Goal: Information Seeking & Learning: Check status

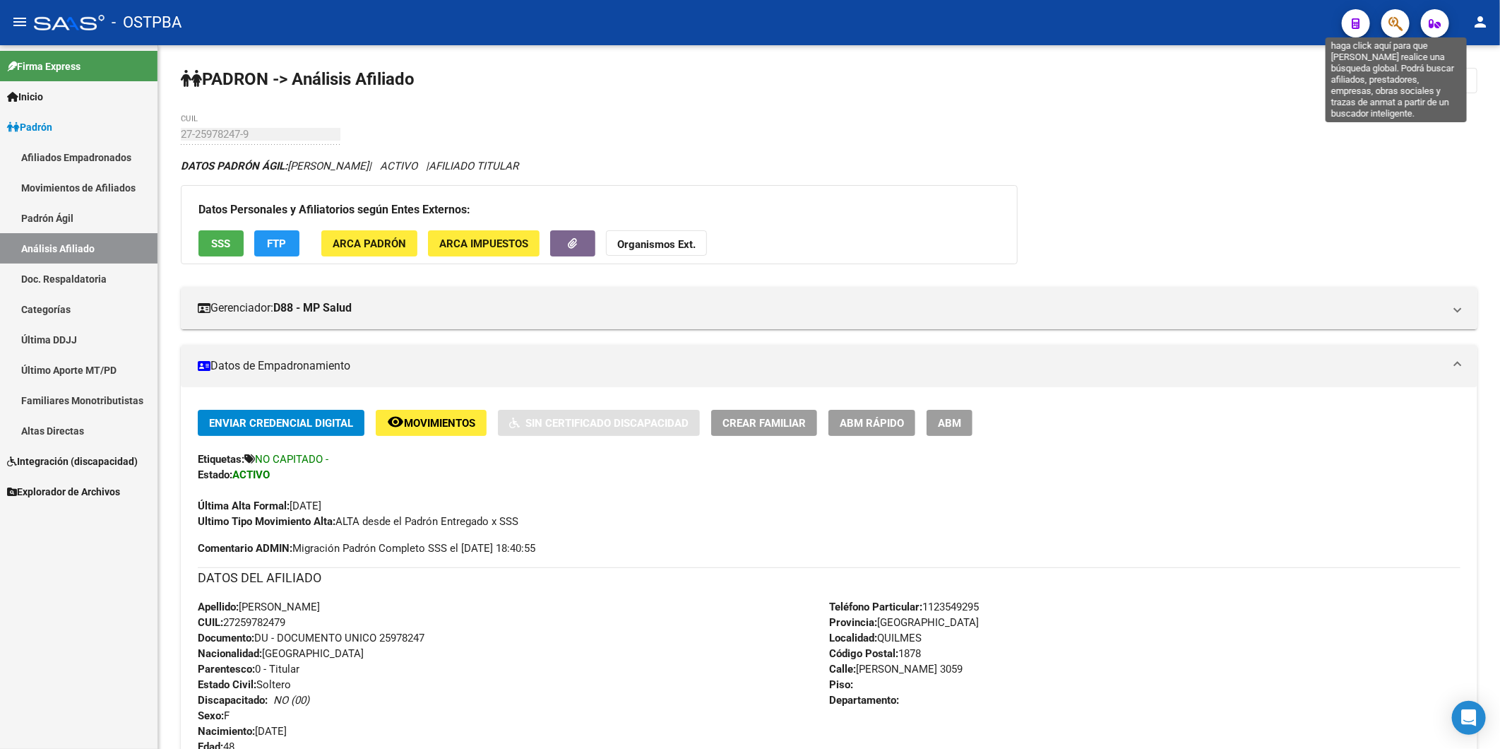
click at [1390, 19] on icon "button" at bounding box center [1395, 24] width 14 height 16
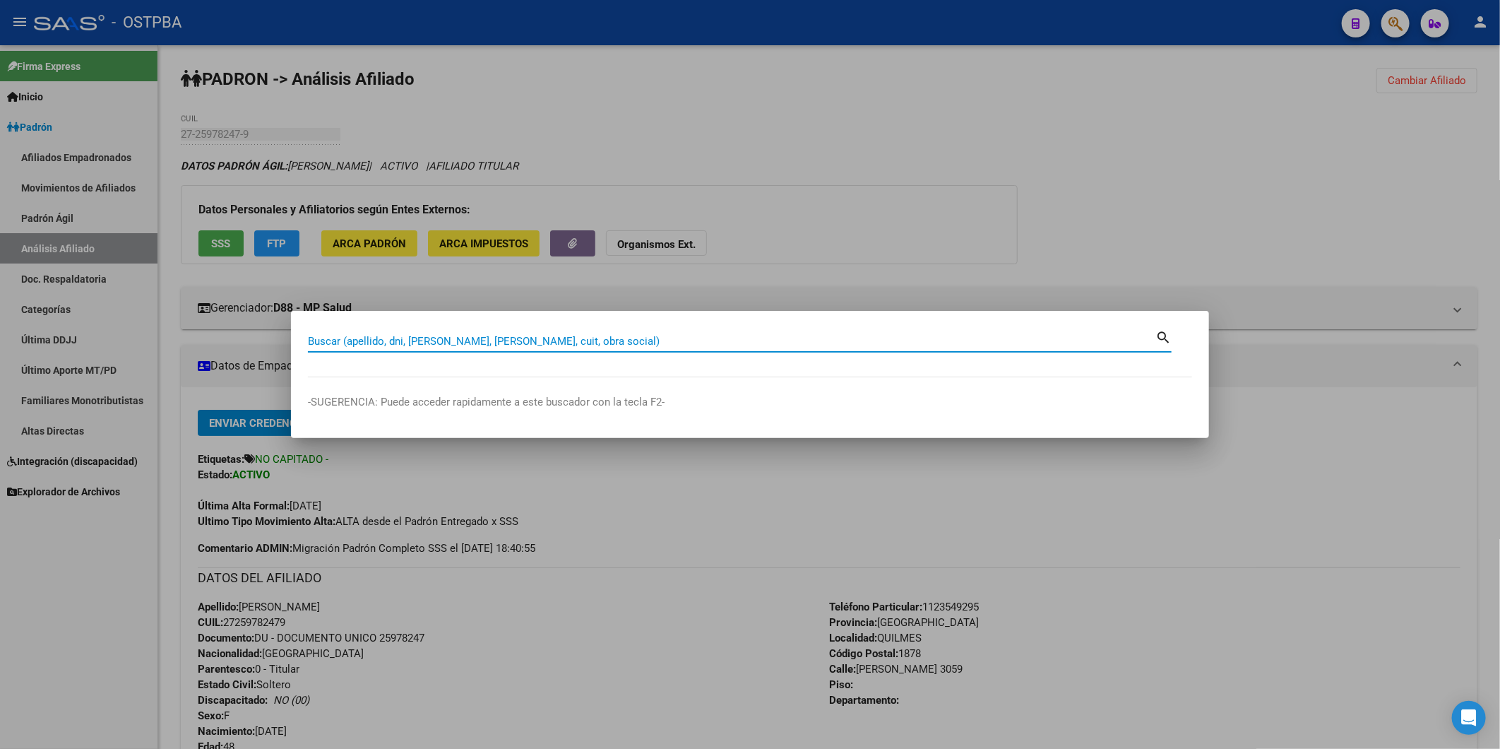
drag, startPoint x: 577, startPoint y: 344, endPoint x: 573, endPoint y: 319, distance: 25.1
click at [577, 343] on input "Buscar (apellido, dni, [PERSON_NAME], [PERSON_NAME], cuit, obra social)" at bounding box center [731, 341] width 847 height 13
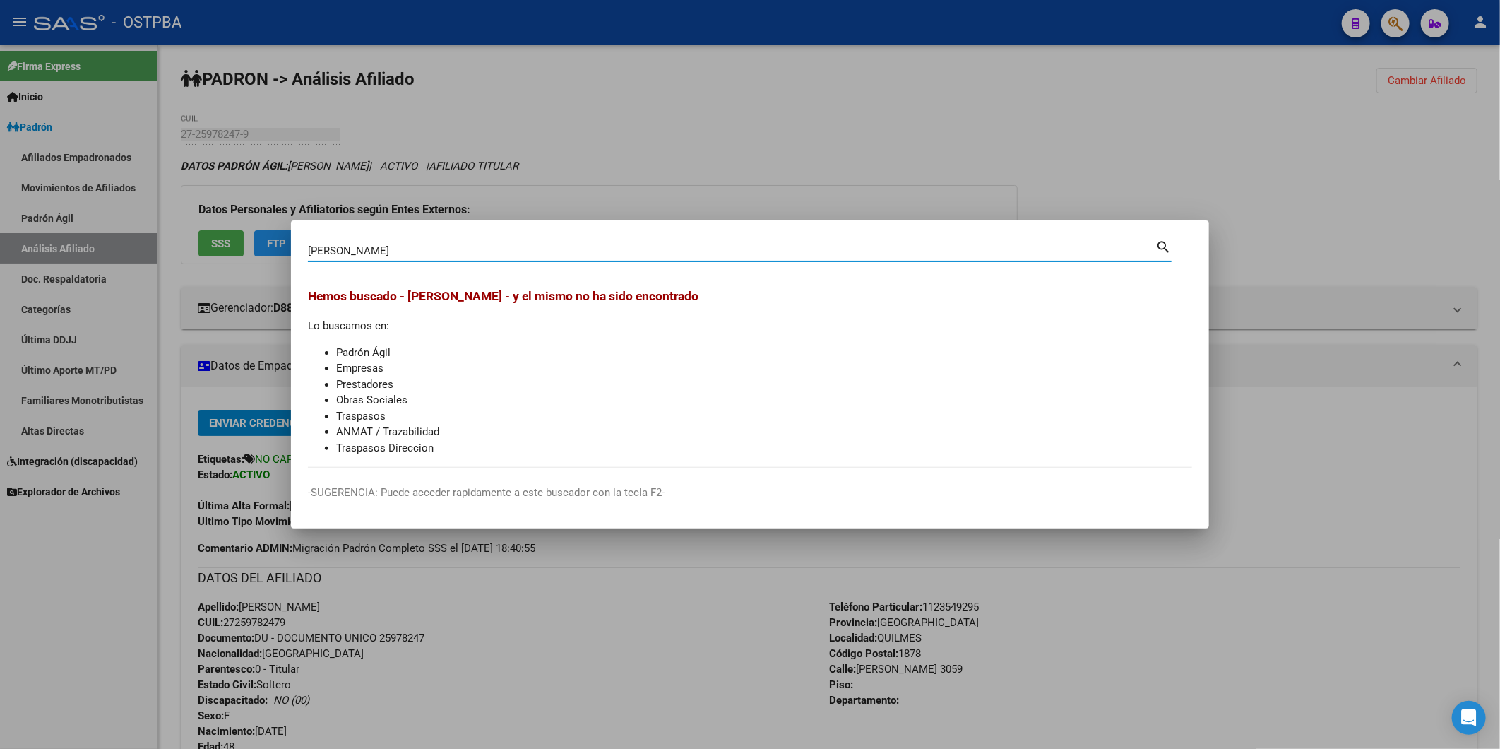
click at [1162, 242] on mat-icon "search" at bounding box center [1163, 245] width 16 height 17
click at [552, 247] on input "[PERSON_NAME]" at bounding box center [731, 250] width 847 height 13
type input "[PERSON_NAME]"
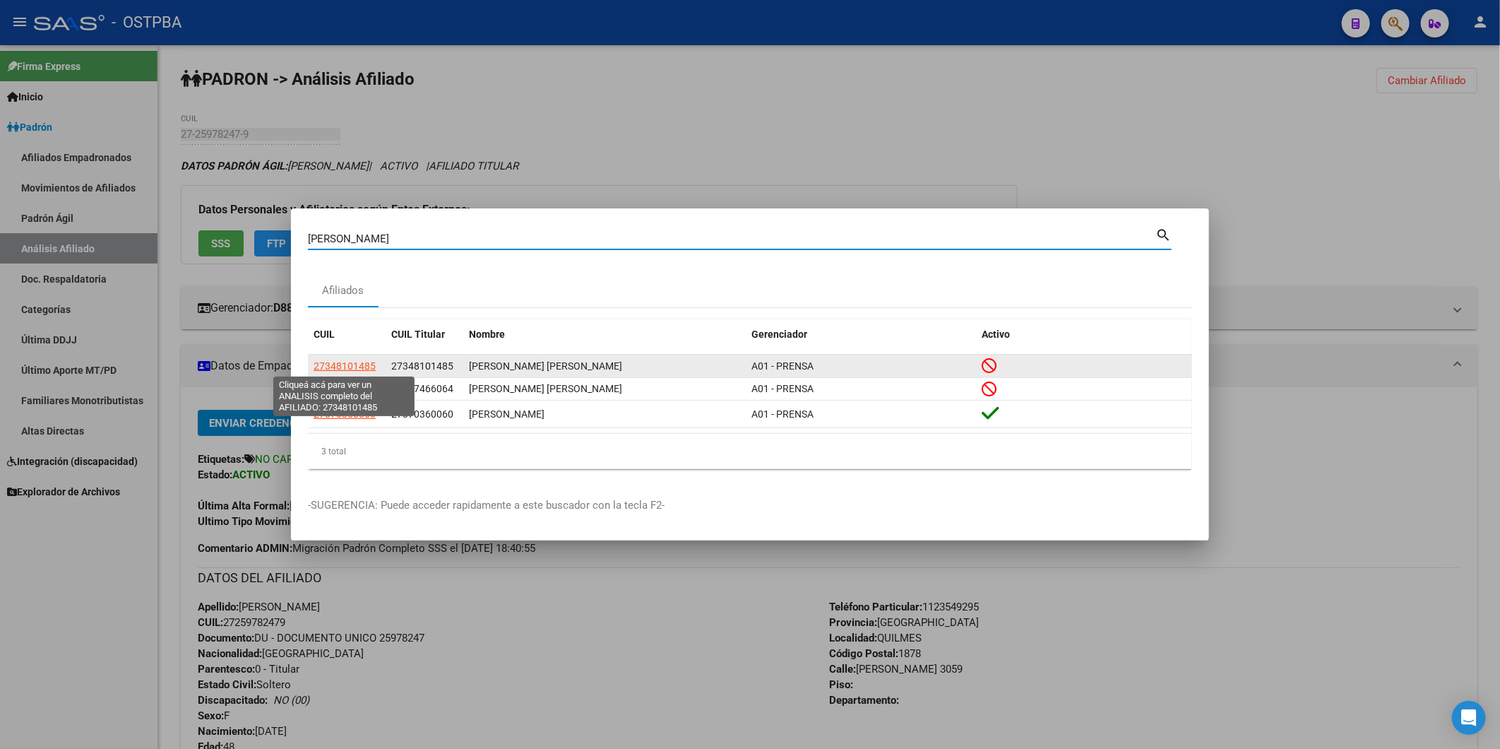
click at [364, 366] on span "27348101485" at bounding box center [345, 365] width 62 height 11
type textarea "27348101485"
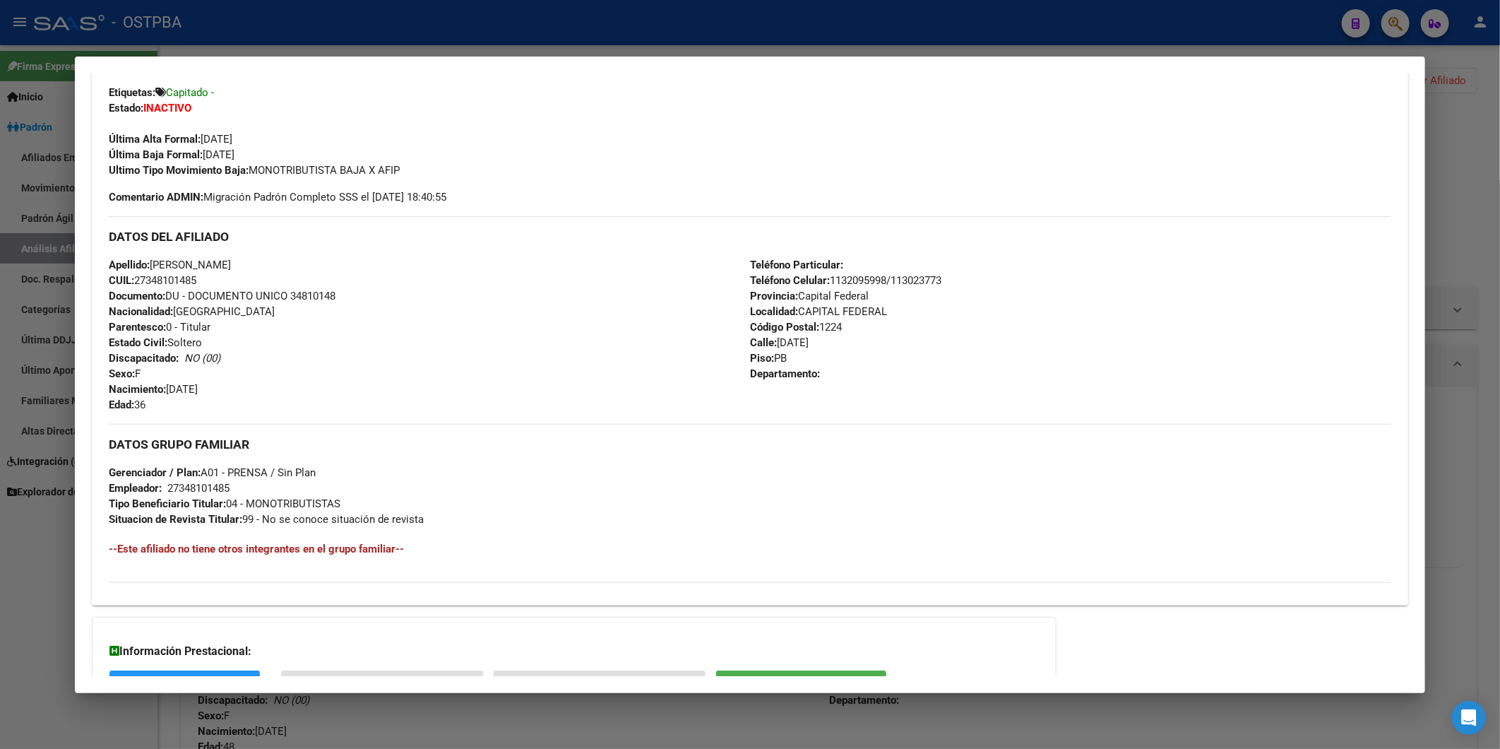
scroll to position [457, 0]
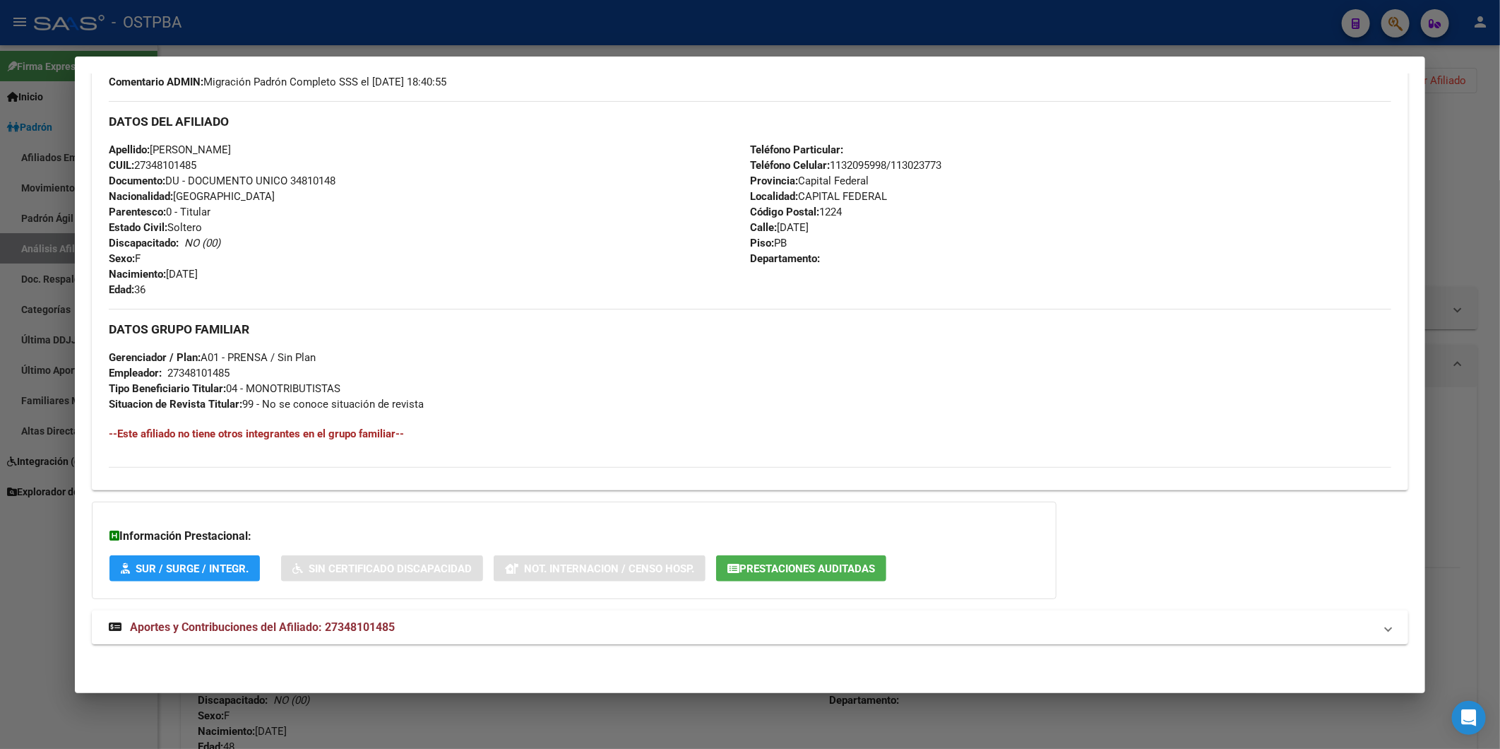
click at [362, 620] on span "Aportes y Contribuciones del Afiliado: 27348101485" at bounding box center [262, 626] width 265 height 13
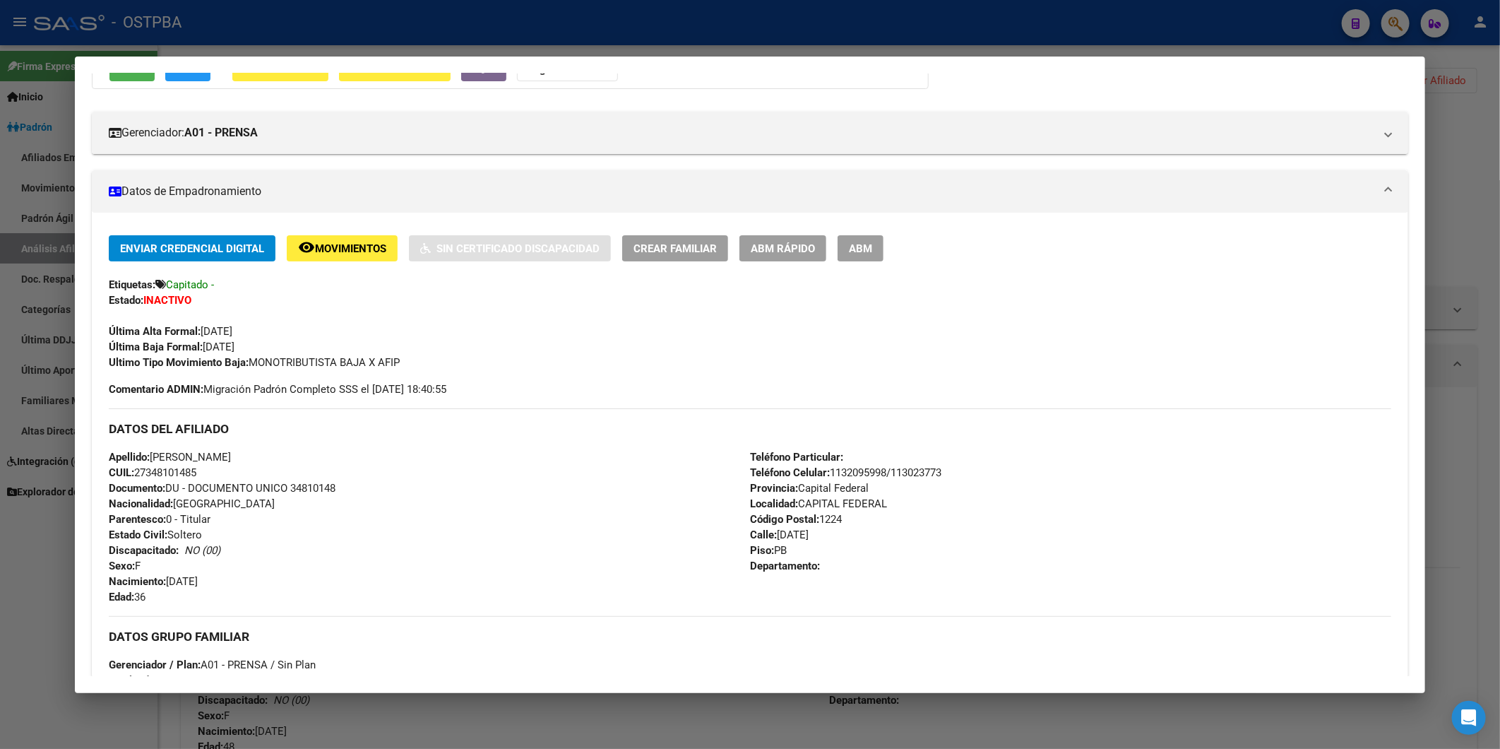
scroll to position [147, 0]
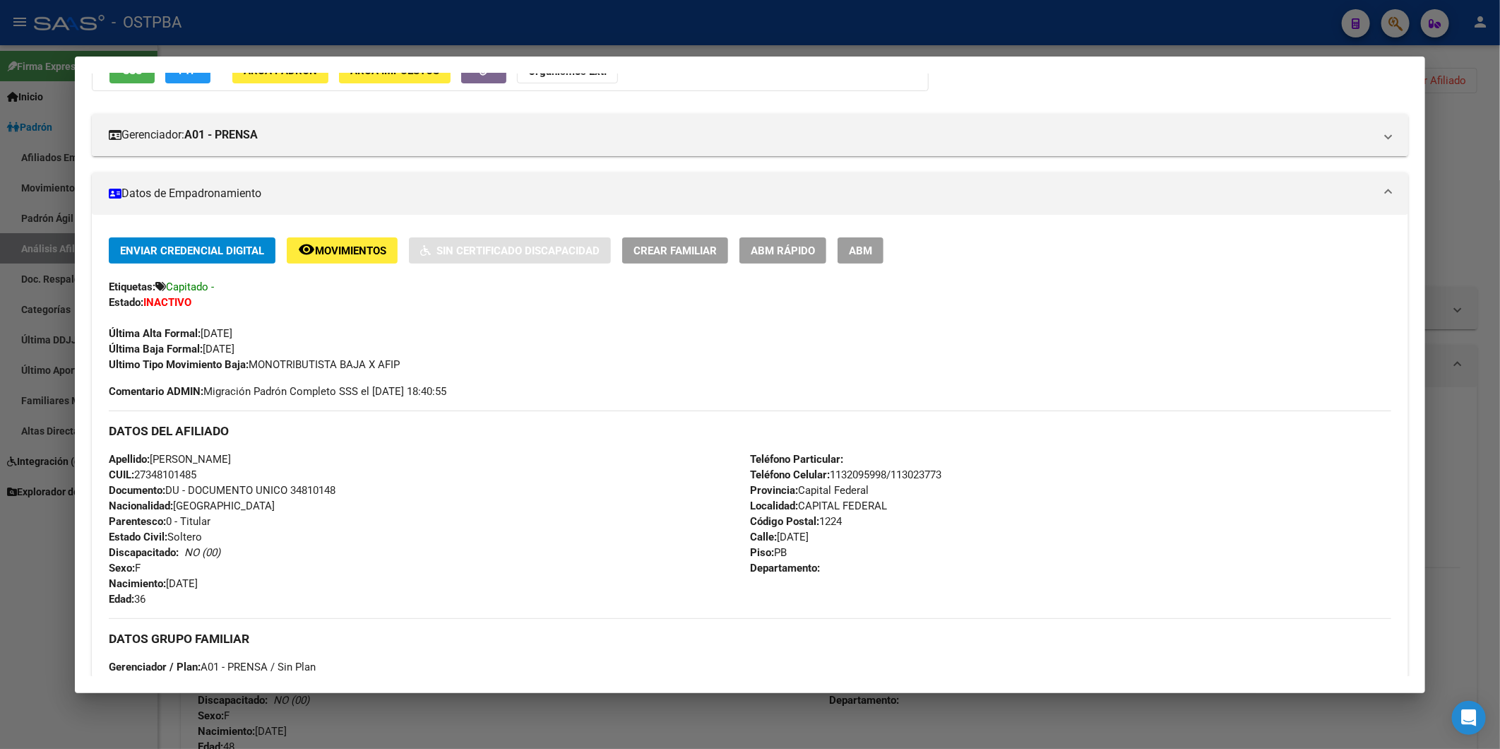
drag, startPoint x: 177, startPoint y: 455, endPoint x: 293, endPoint y: 455, distance: 116.5
click at [293, 455] on div "Apellido: [PERSON_NAME] CUIL: 27348101485 Documento: DU - DOCUMENTO UNICO 34810…" at bounding box center [429, 528] width 641 height 155
copy span "[PERSON_NAME]"
click at [292, 470] on div "Apellido: [PERSON_NAME] CUIL: 27348101485 Documento: DU - DOCUMENTO UNICO 34810…" at bounding box center [429, 528] width 641 height 155
drag, startPoint x: 210, startPoint y: 475, endPoint x: 139, endPoint y: 470, distance: 71.5
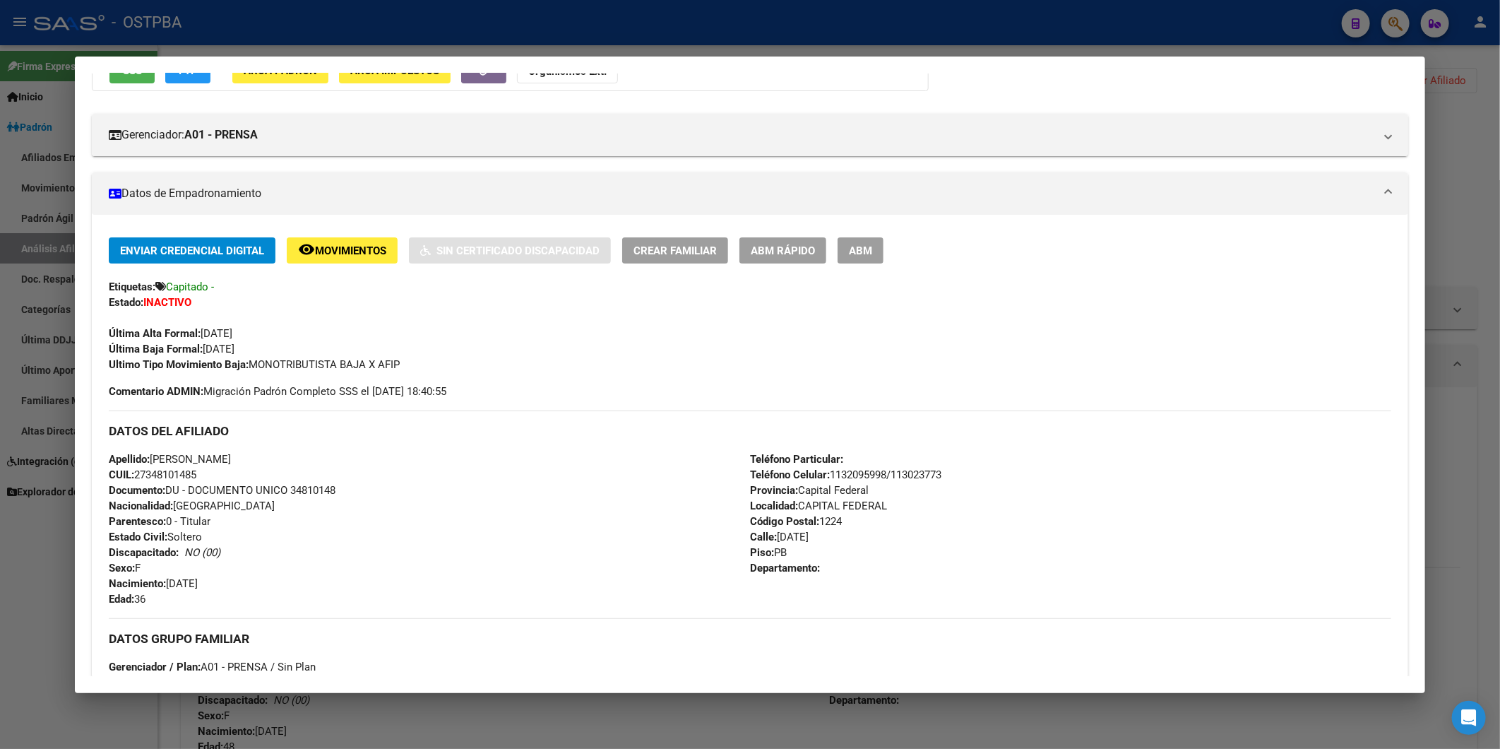
click at [139, 470] on div "Apellido: [PERSON_NAME] CUIL: 27348101485 Documento: DU - DOCUMENTO UNICO 34810…" at bounding box center [429, 528] width 641 height 155
copy span "27348101485"
click at [1436, 427] on div at bounding box center [750, 374] width 1500 height 749
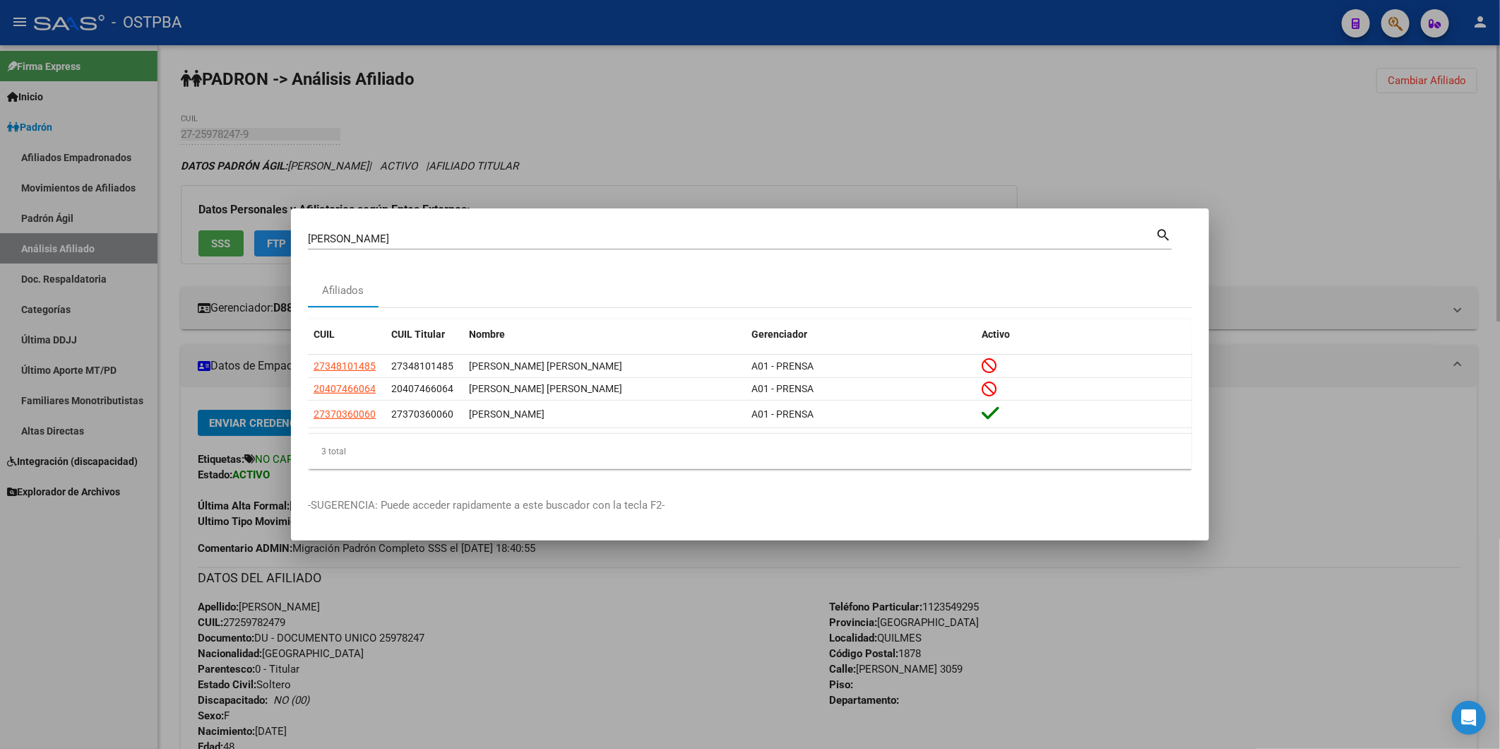
drag, startPoint x: 1326, startPoint y: 219, endPoint x: 1260, endPoint y: 237, distance: 68.9
click at [1325, 223] on div at bounding box center [750, 374] width 1500 height 749
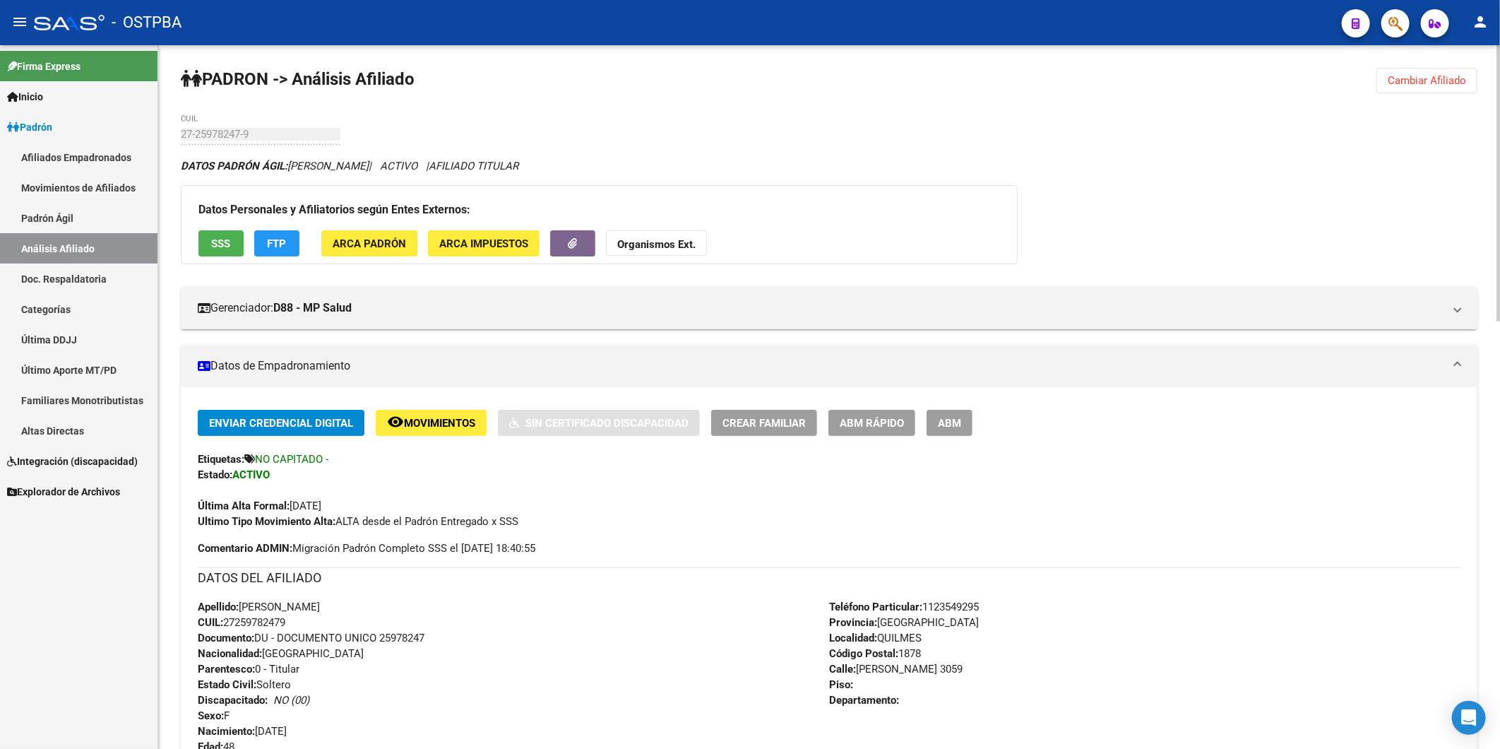
click at [1421, 78] on span "Cambiar Afiliado" at bounding box center [1427, 80] width 78 height 13
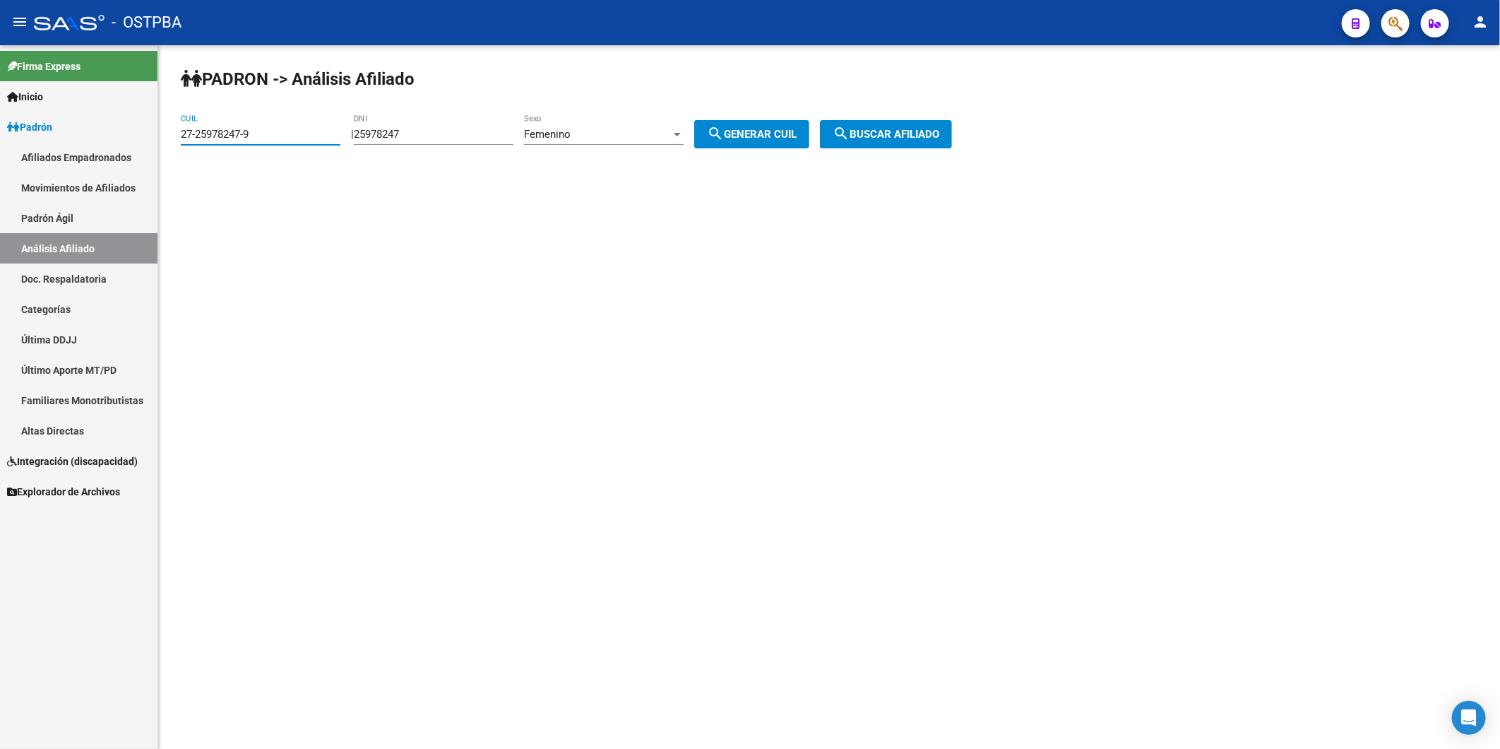
drag, startPoint x: 309, startPoint y: 135, endPoint x: 58, endPoint y: 165, distance: 252.5
click at [75, 166] on mat-sidenav-container "Firma Express Inicio Calendario SSS Instructivos Contacto OS Padrón Afiliados E…" at bounding box center [750, 396] width 1500 height 703
paste input "37036006-0"
type input "27-37036006-0"
click at [939, 129] on span "search Buscar afiliado" at bounding box center [886, 134] width 107 height 13
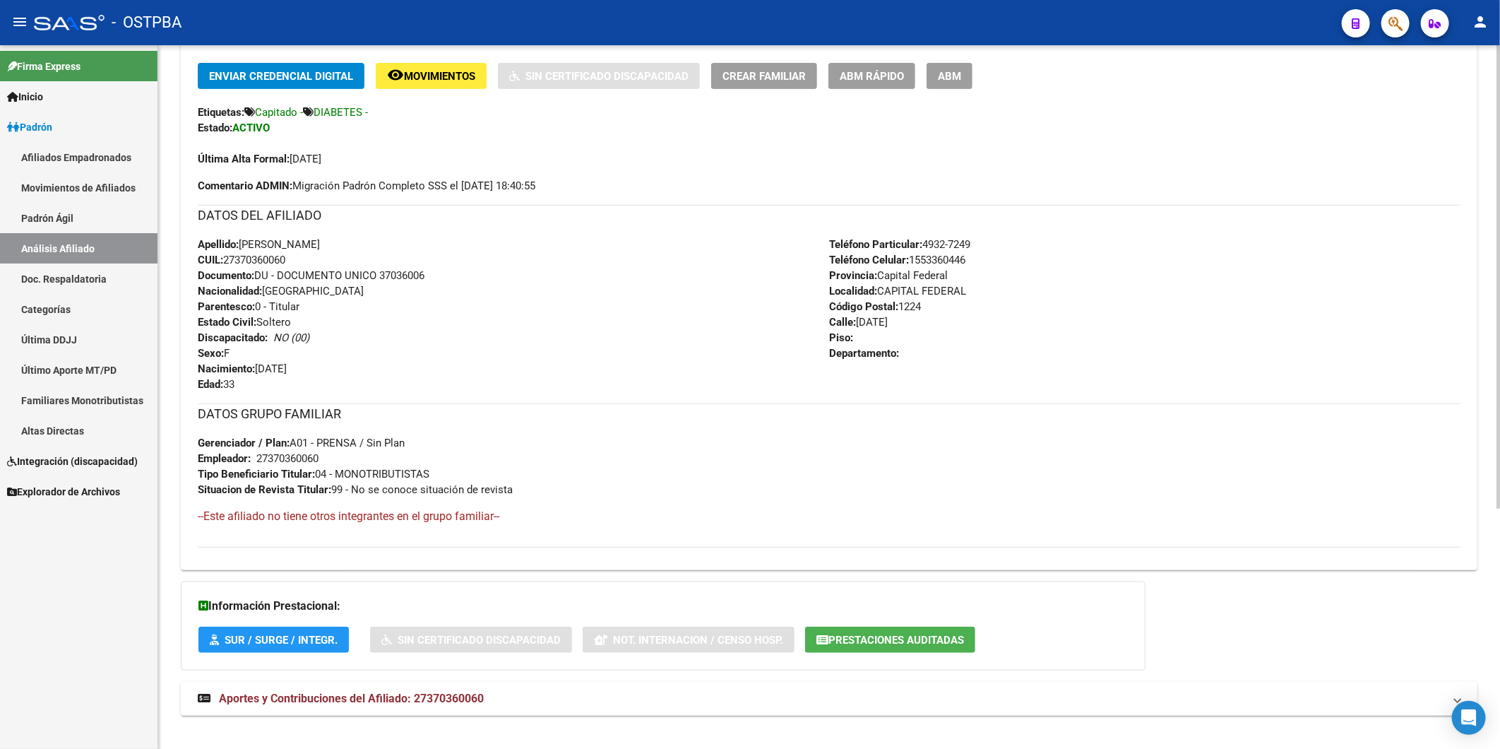
scroll to position [364, 0]
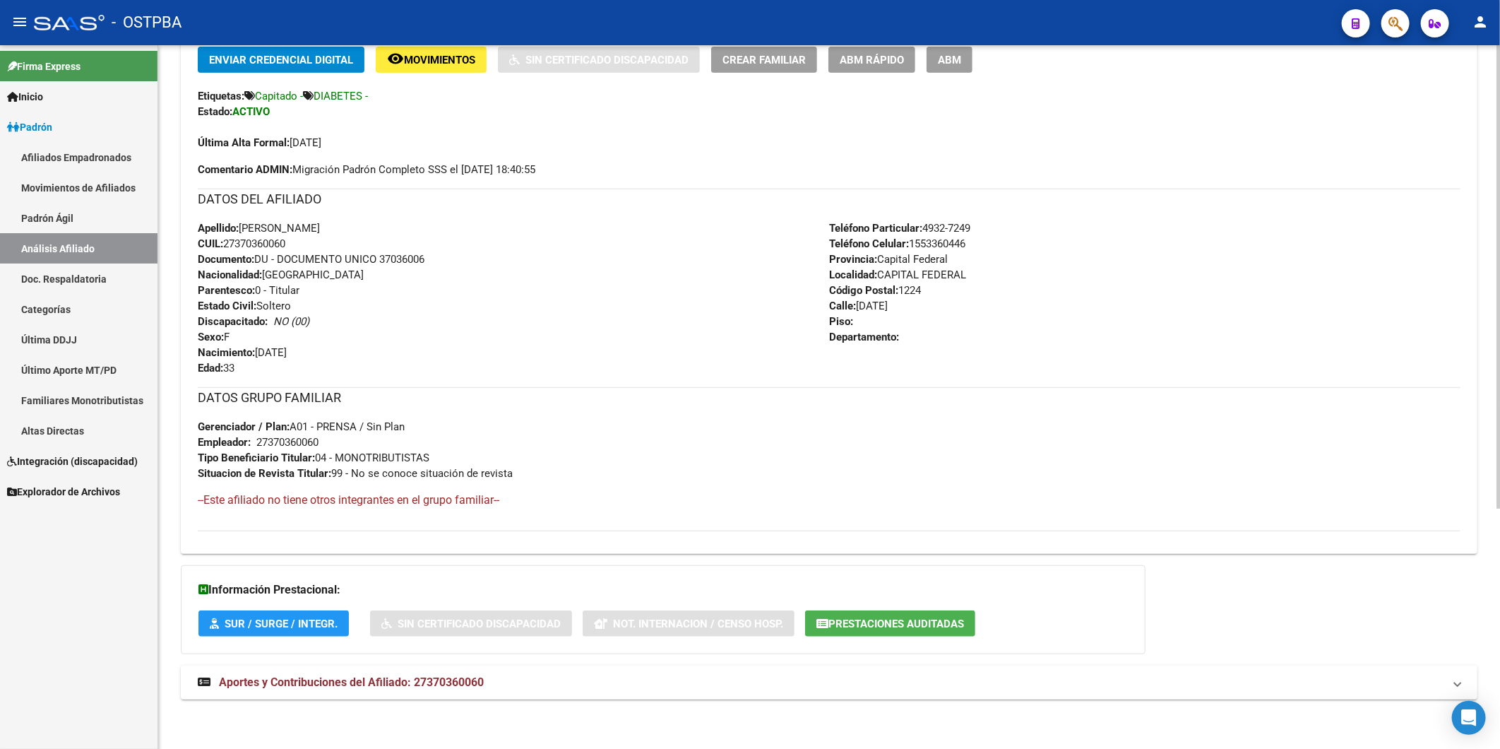
click at [448, 676] on span "Aportes y Contribuciones del Afiliado: 27370360060" at bounding box center [351, 681] width 265 height 13
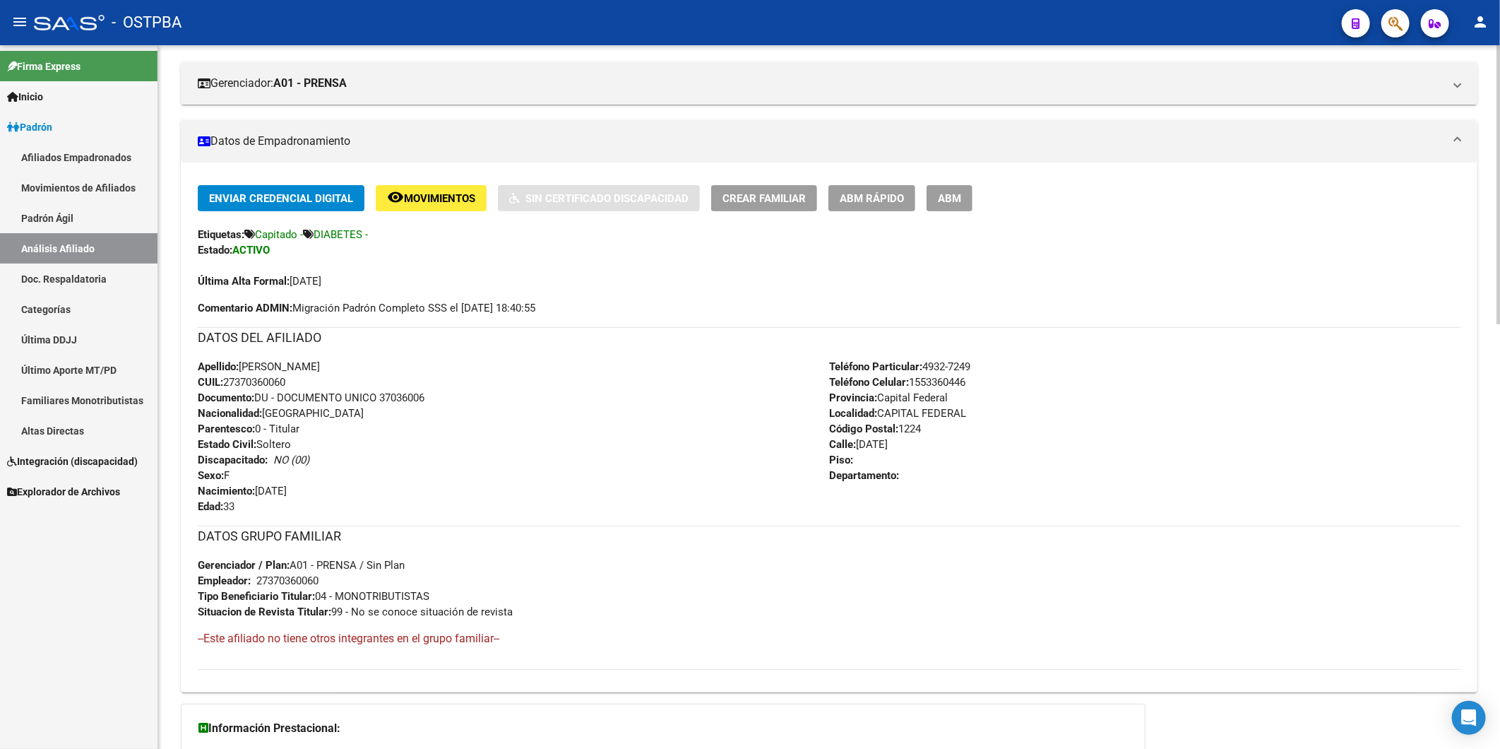
scroll to position [20, 0]
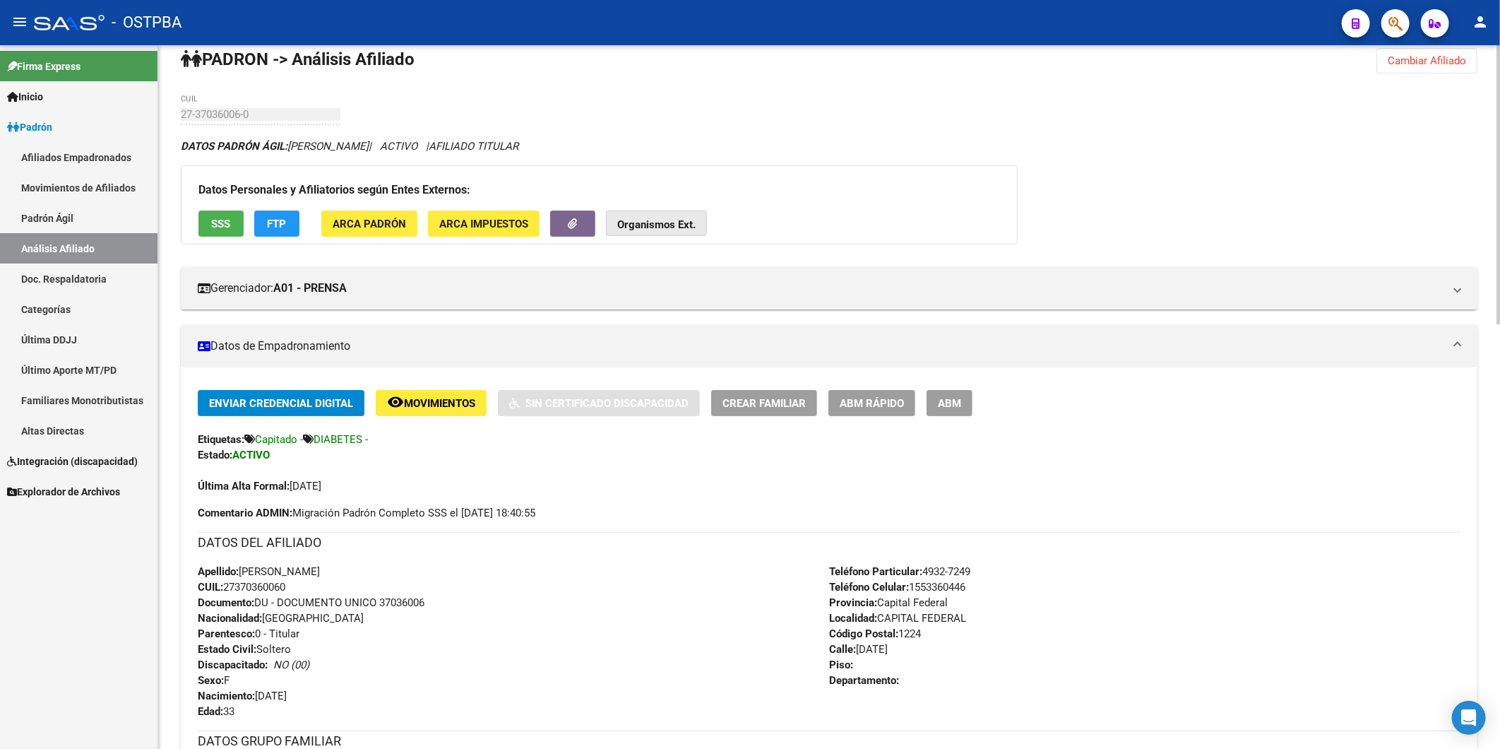
click at [653, 219] on strong "Organismos Ext." at bounding box center [656, 224] width 78 height 13
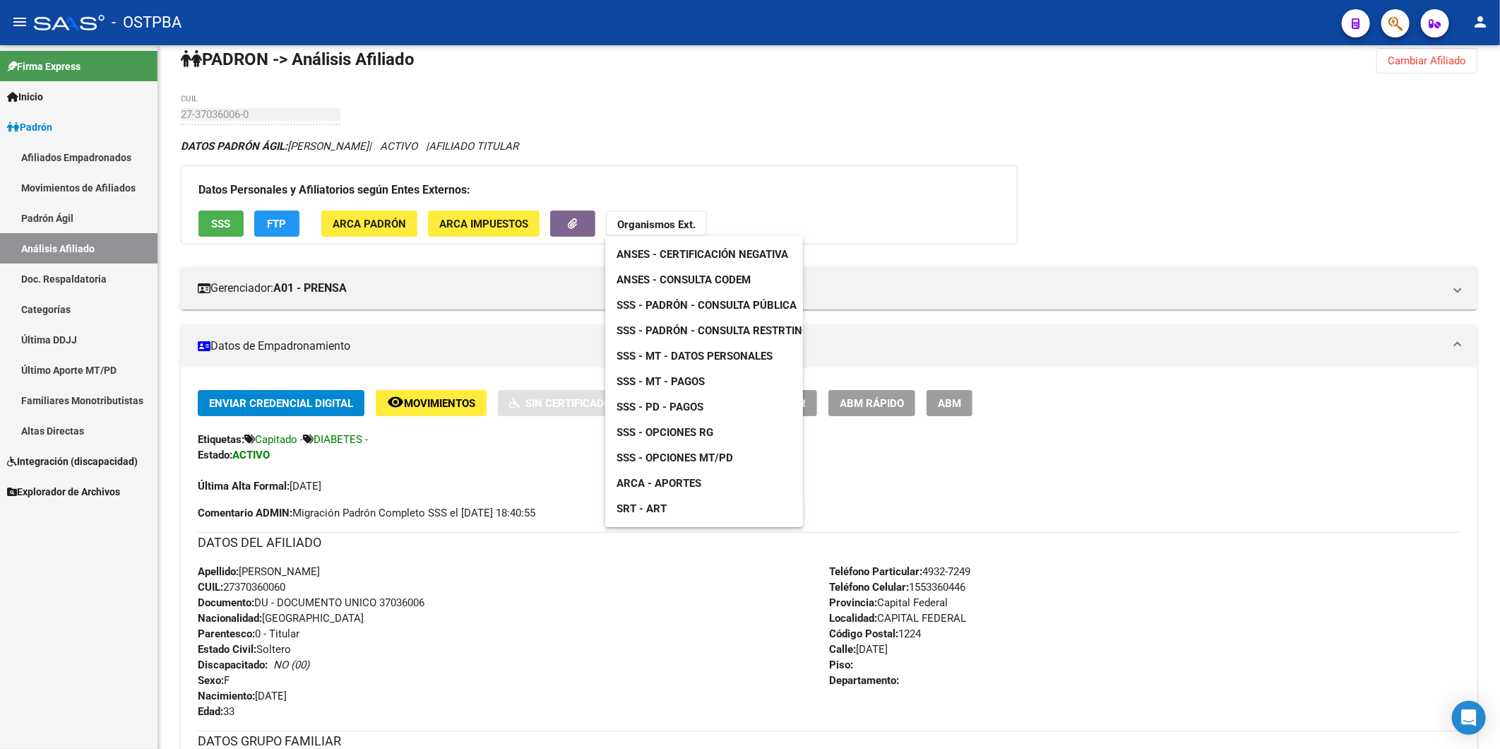
click at [685, 285] on span "ANSES - Consulta CODEM" at bounding box center [683, 279] width 134 height 13
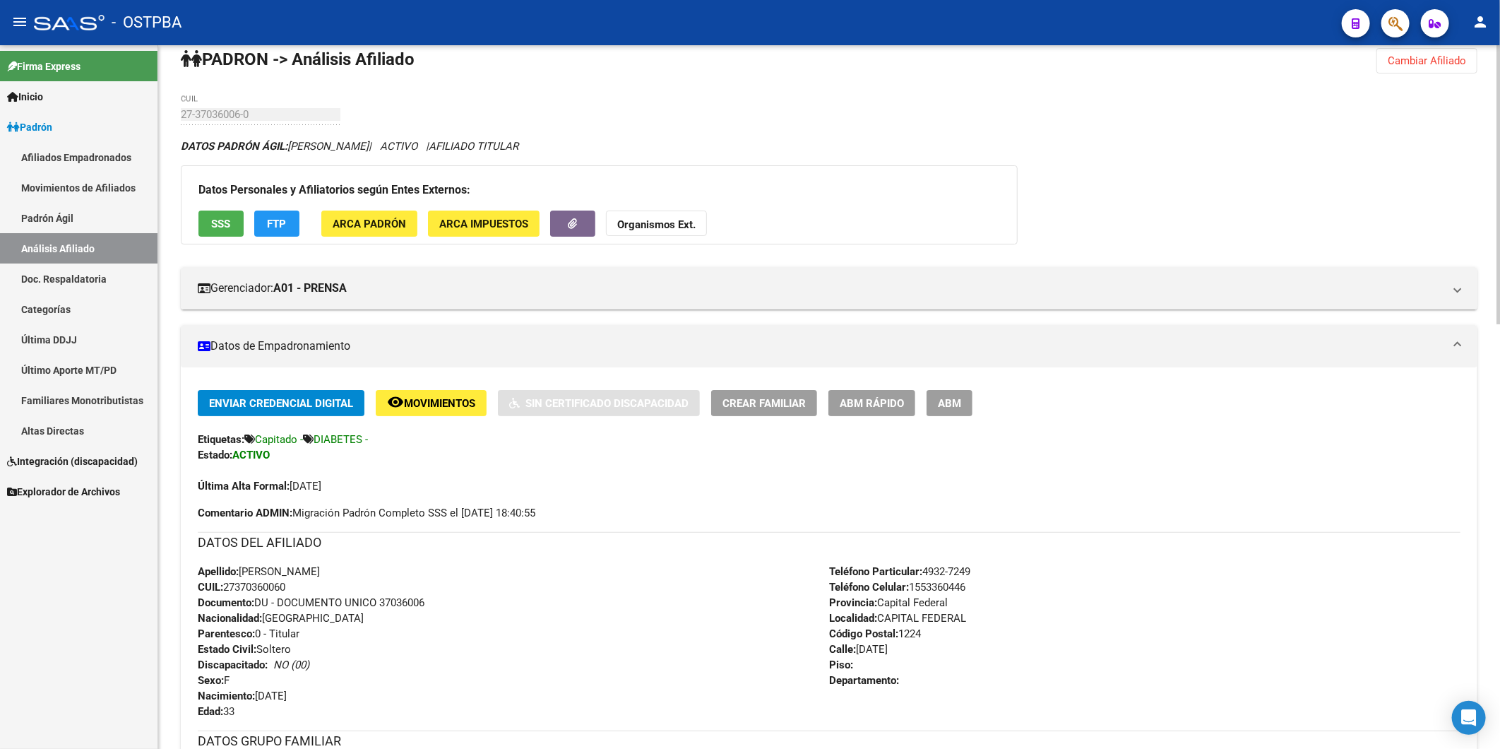
click at [283, 219] on span "FTP" at bounding box center [277, 223] width 19 height 13
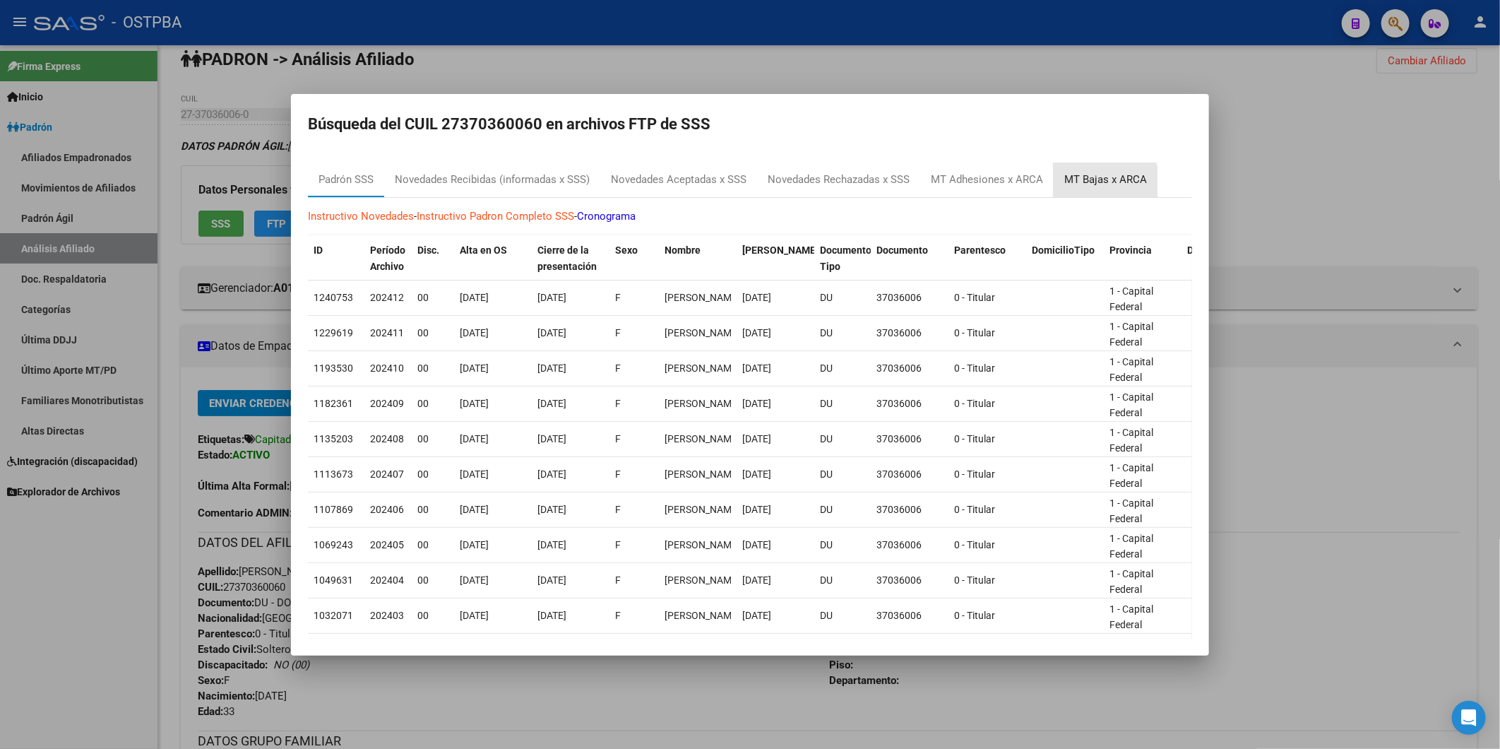
click at [1080, 184] on div "MT Bajas x ARCA" at bounding box center [1105, 180] width 83 height 16
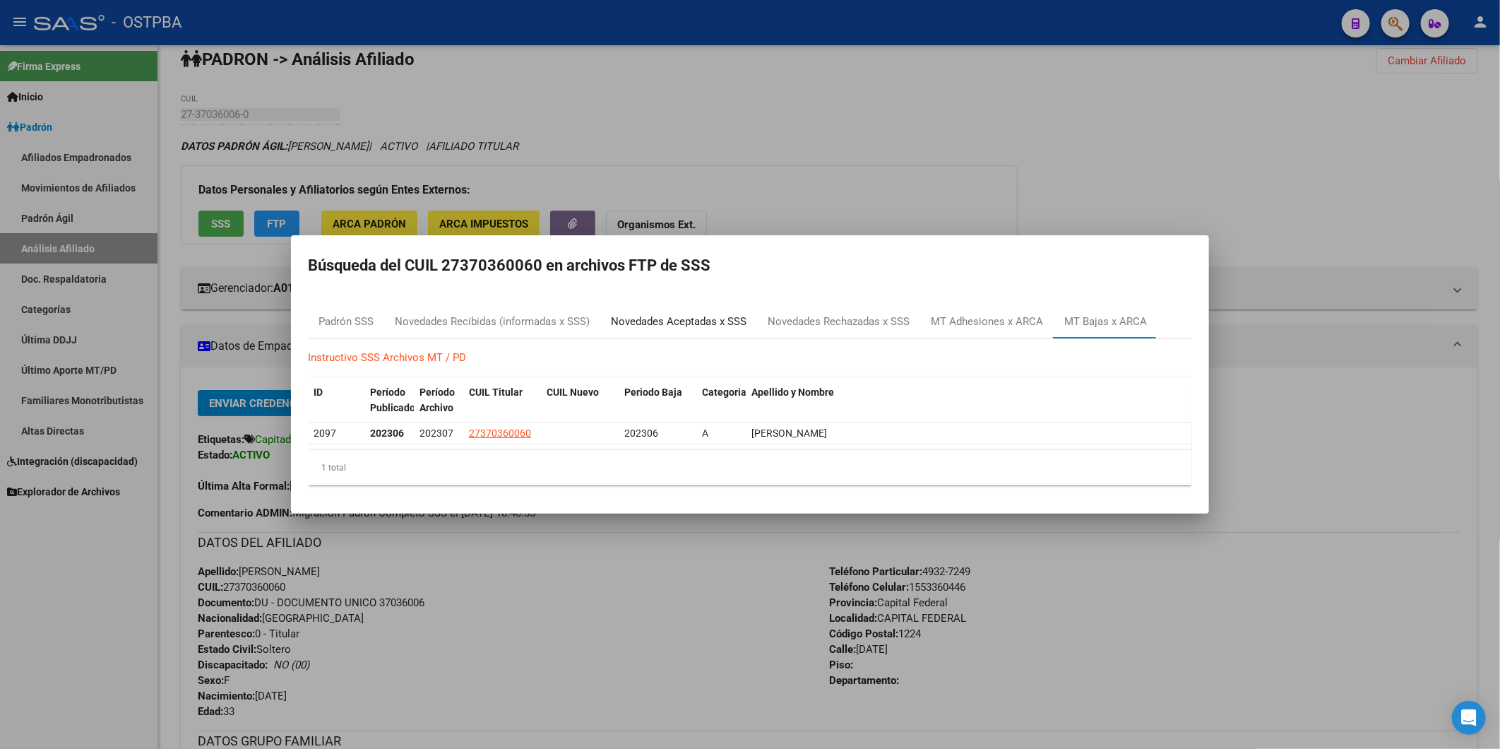
click at [666, 321] on div "Novedades Aceptadas x SSS" at bounding box center [679, 322] width 136 height 16
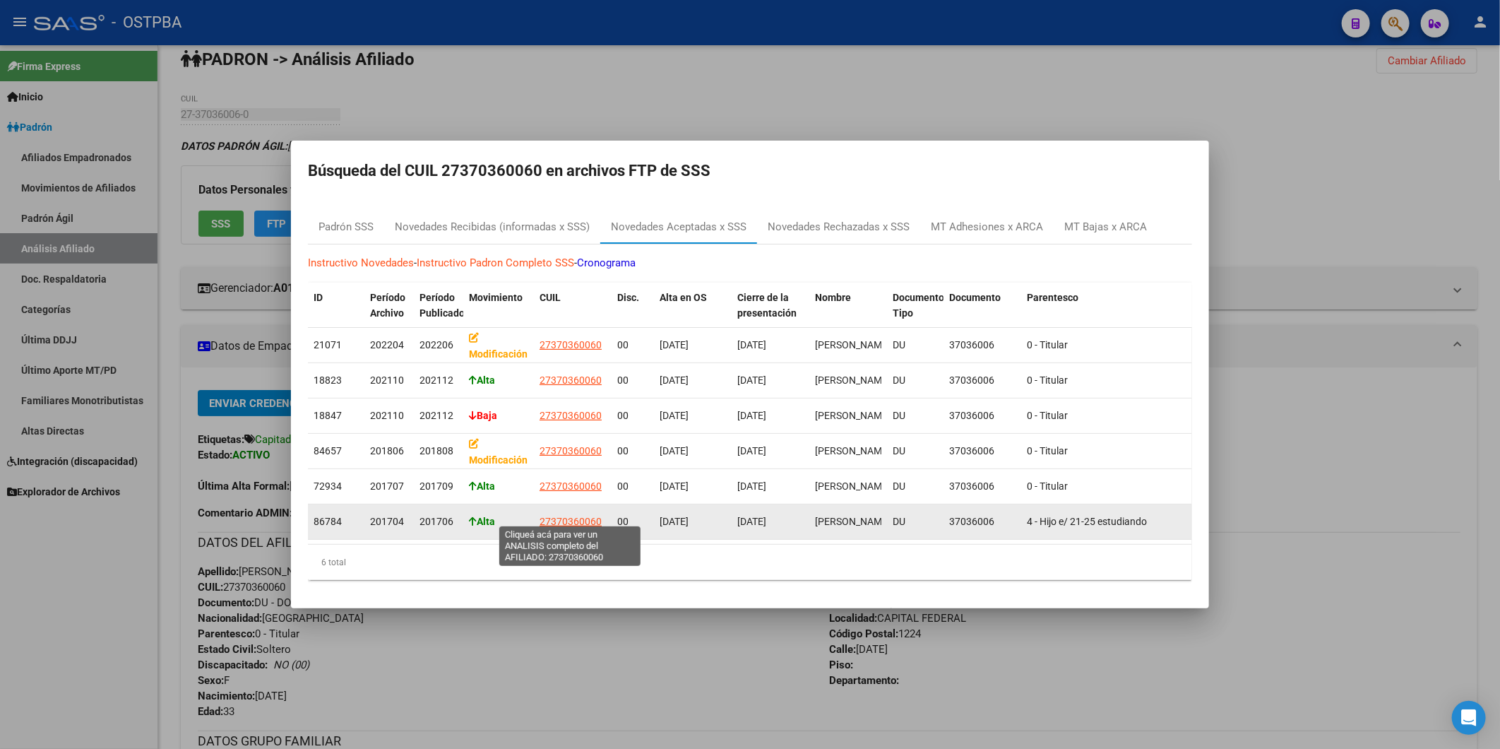
click at [556, 515] on span "27370360060" at bounding box center [570, 520] width 62 height 11
type textarea "27370360060"
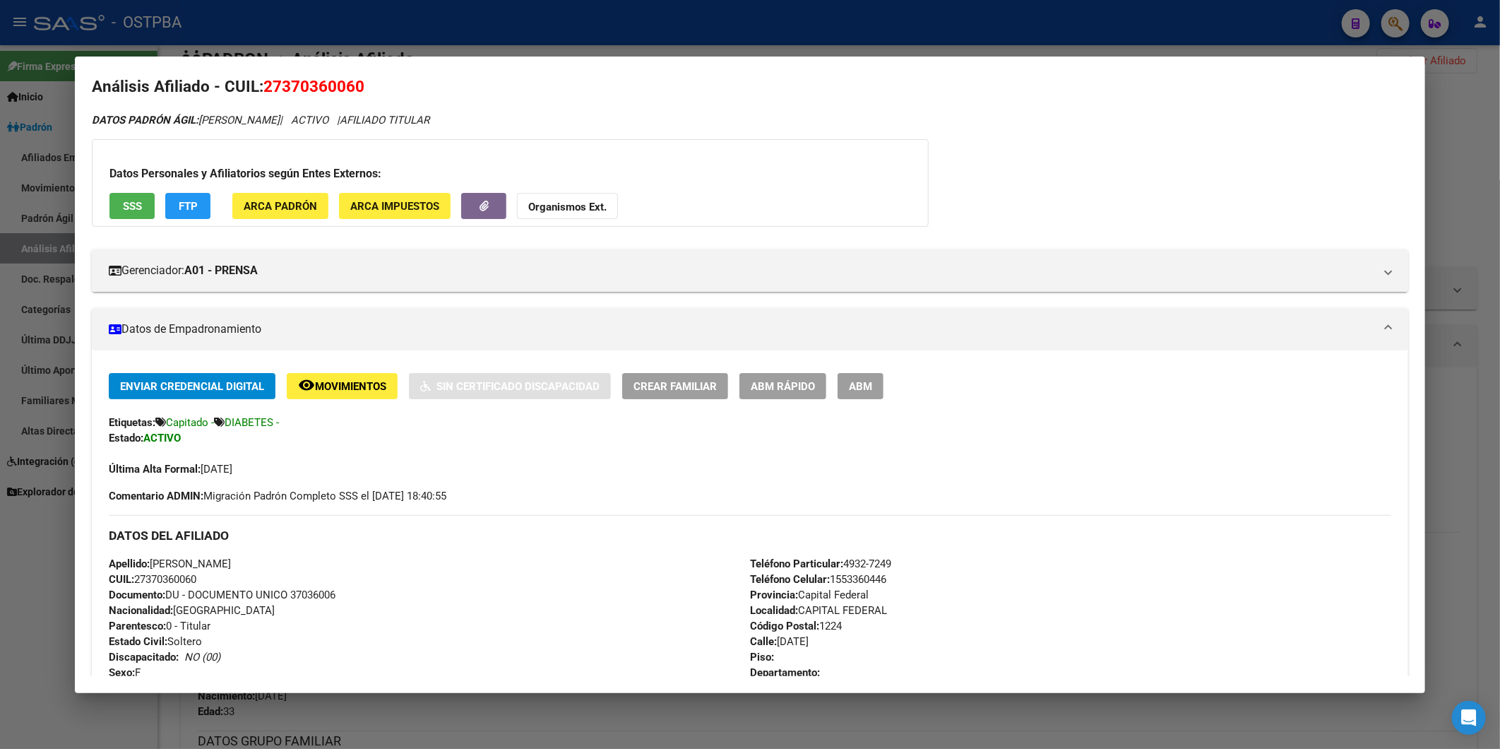
scroll to position [0, 0]
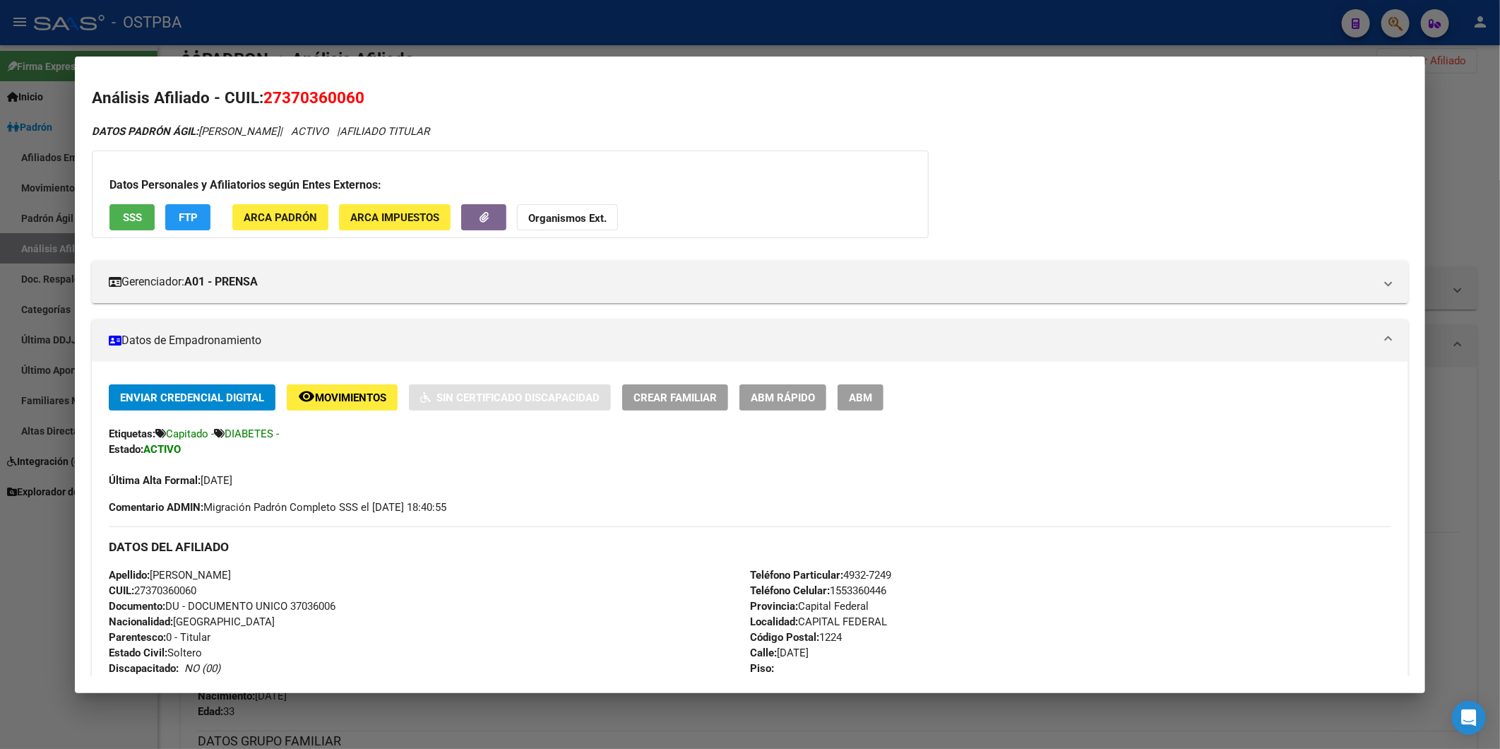
click at [398, 207] on button "ARCA Impuestos" at bounding box center [395, 217] width 112 height 26
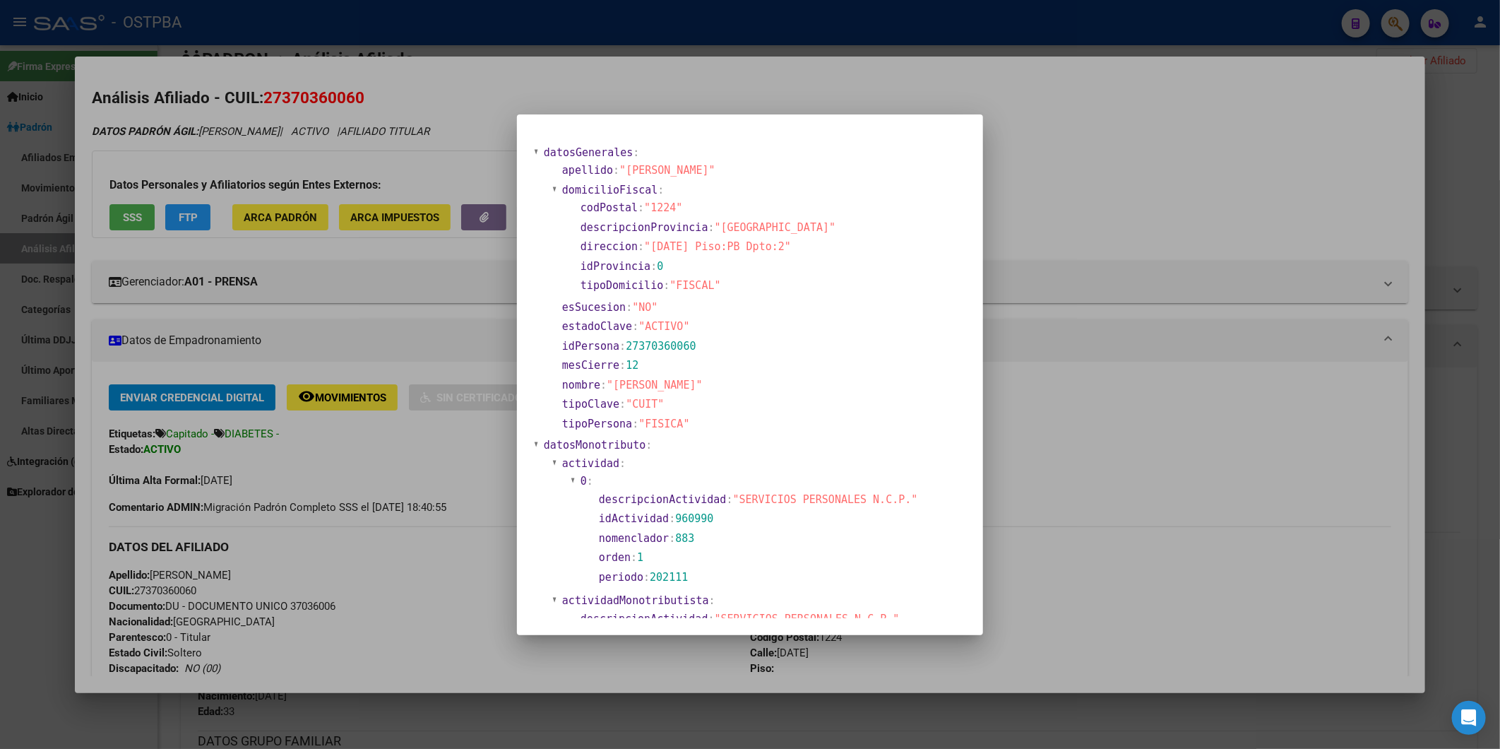
click at [273, 220] on div at bounding box center [750, 374] width 1500 height 749
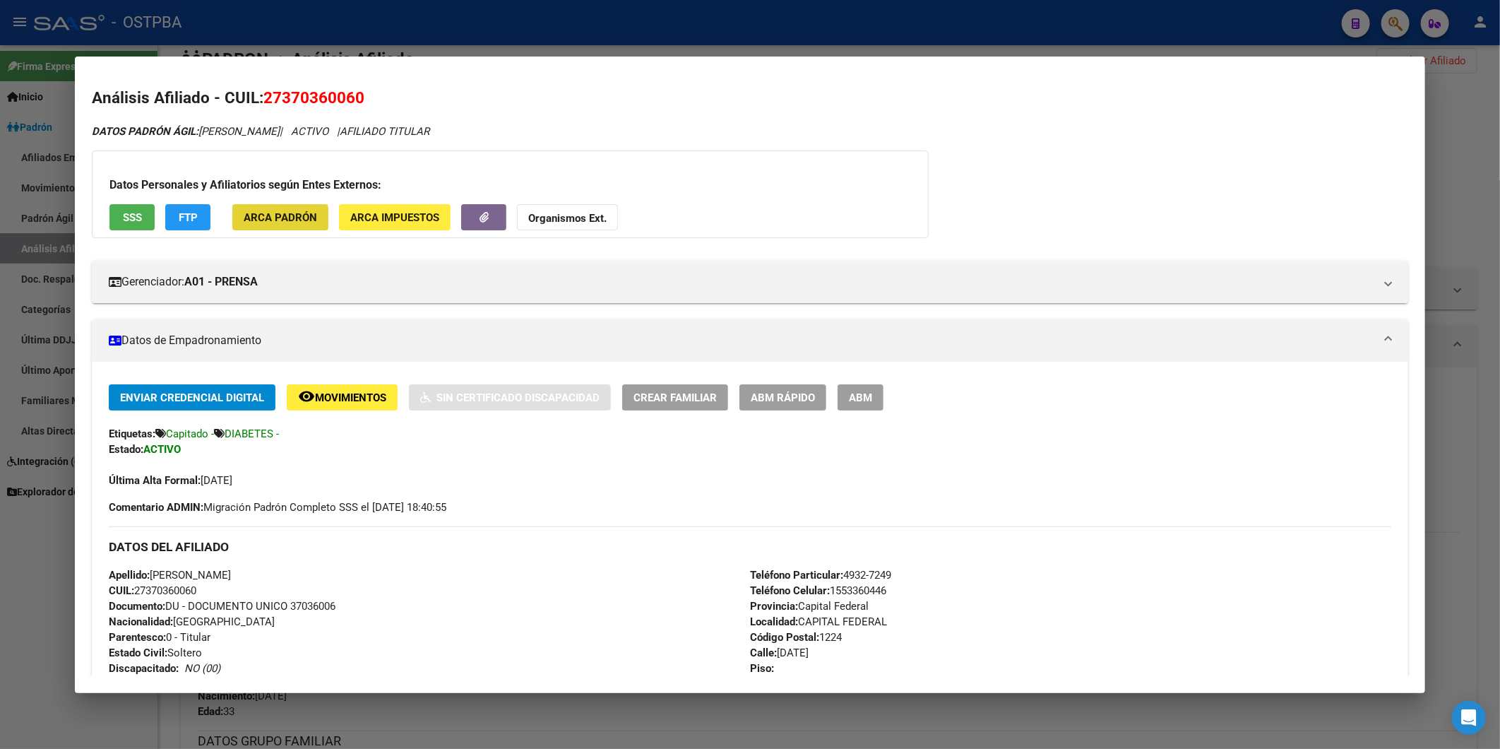
click at [273, 220] on span "ARCA Padrón" at bounding box center [280, 217] width 73 height 13
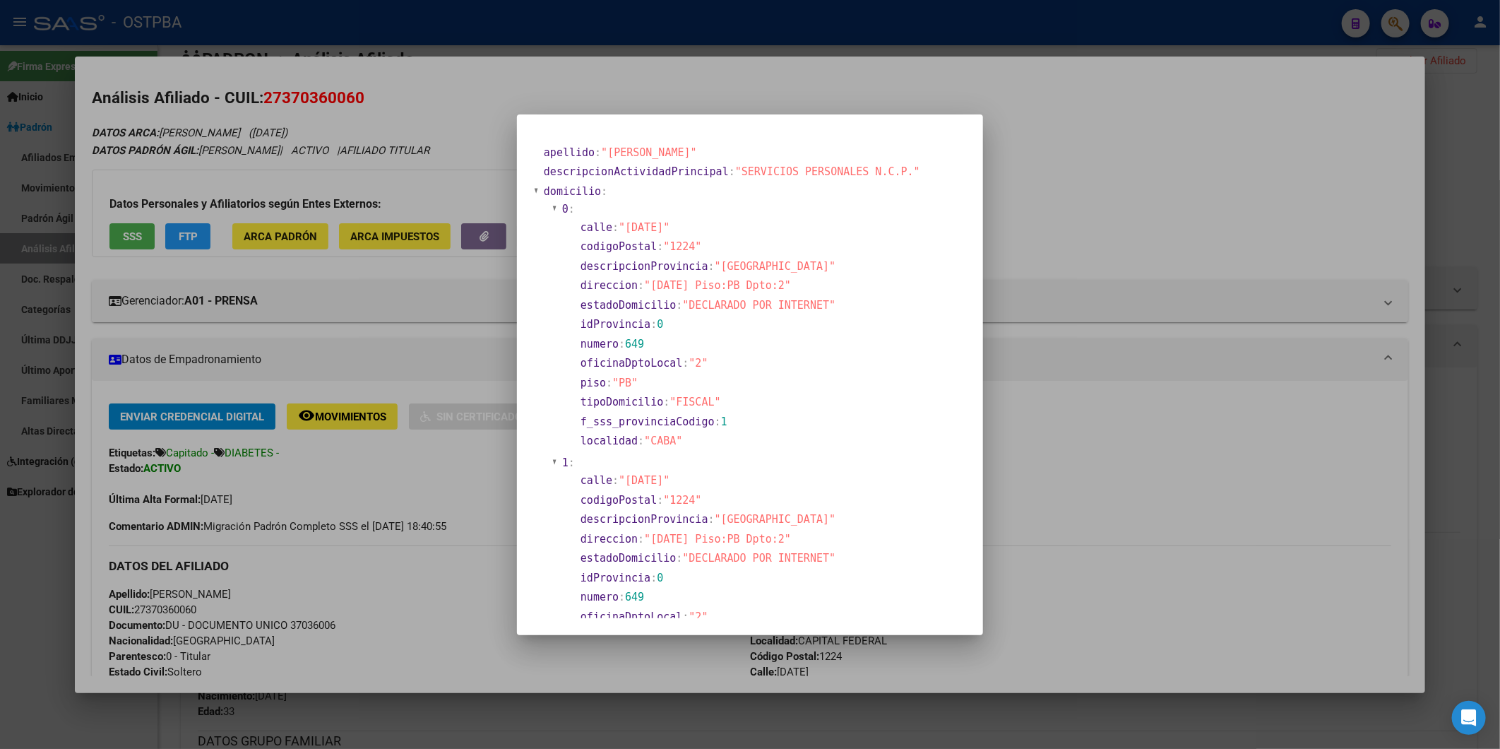
click at [136, 243] on div at bounding box center [750, 374] width 1500 height 749
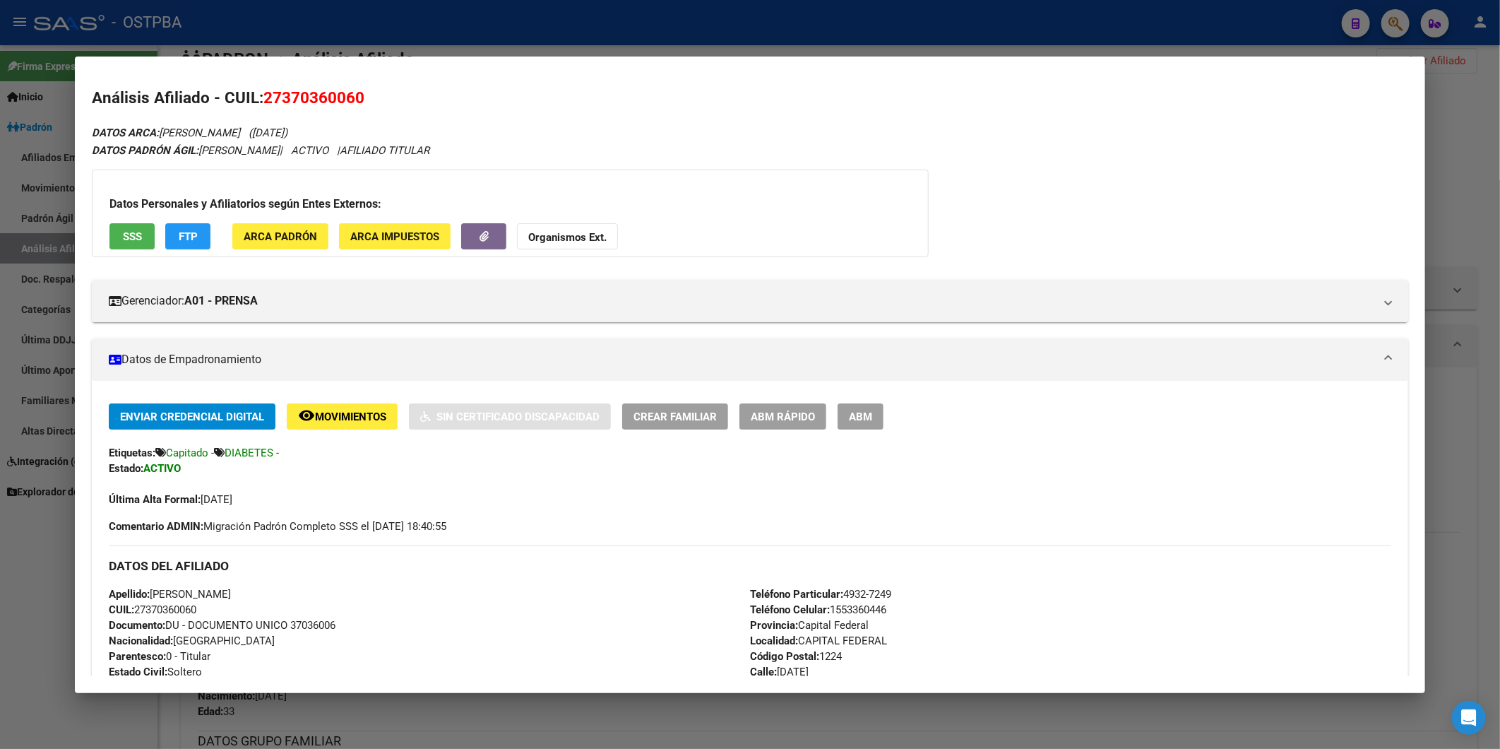
click at [135, 240] on span "SSS" at bounding box center [132, 236] width 19 height 13
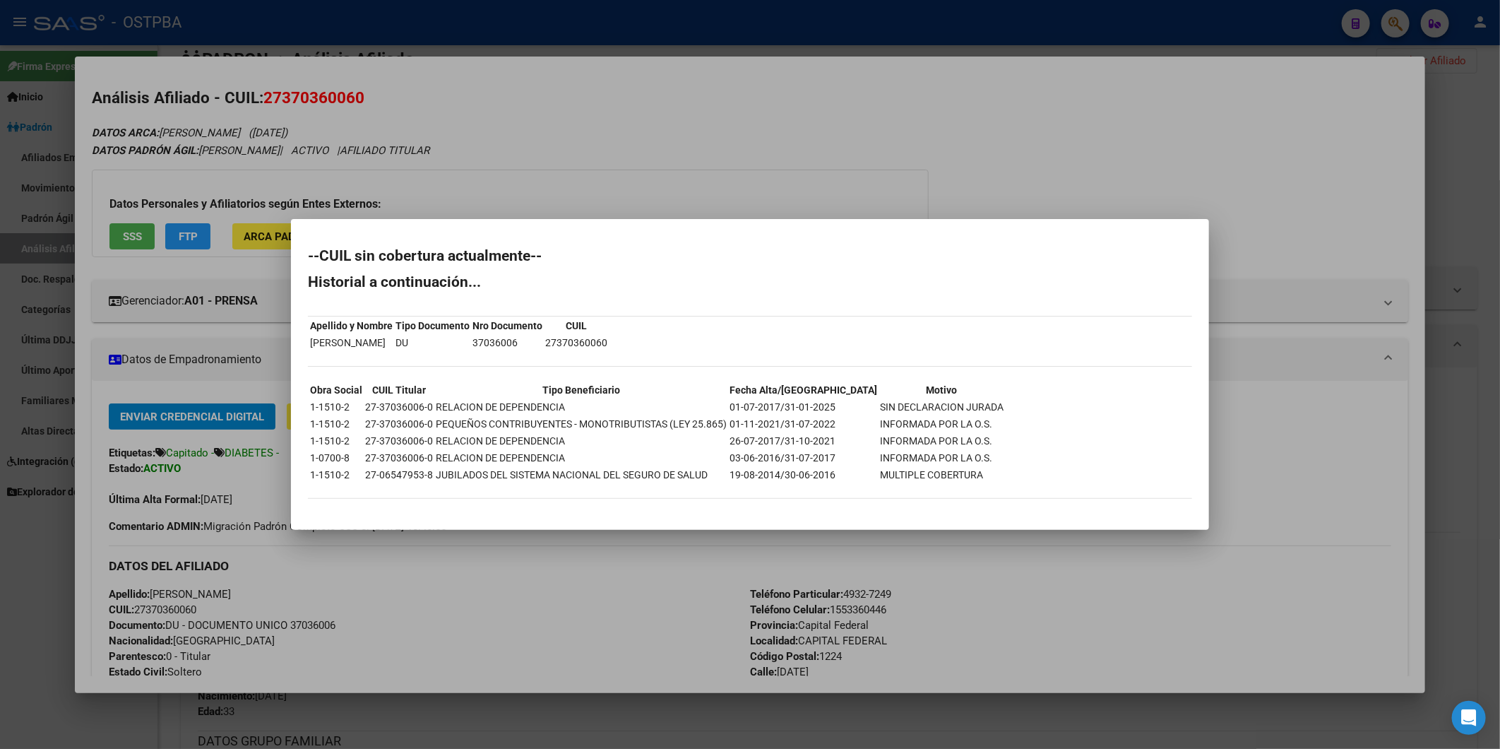
click at [617, 161] on div at bounding box center [750, 374] width 1500 height 749
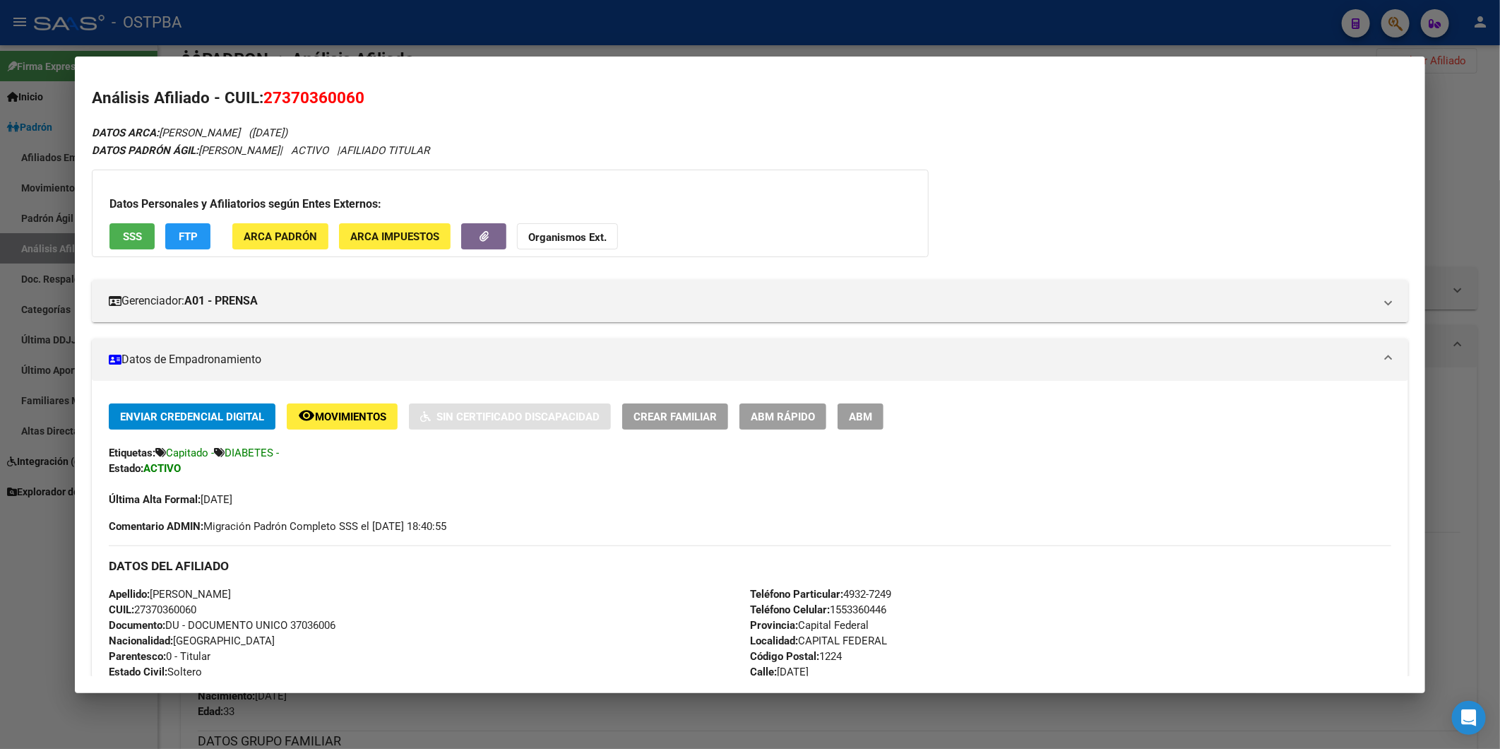
click at [172, 234] on button "FTP" at bounding box center [187, 236] width 45 height 26
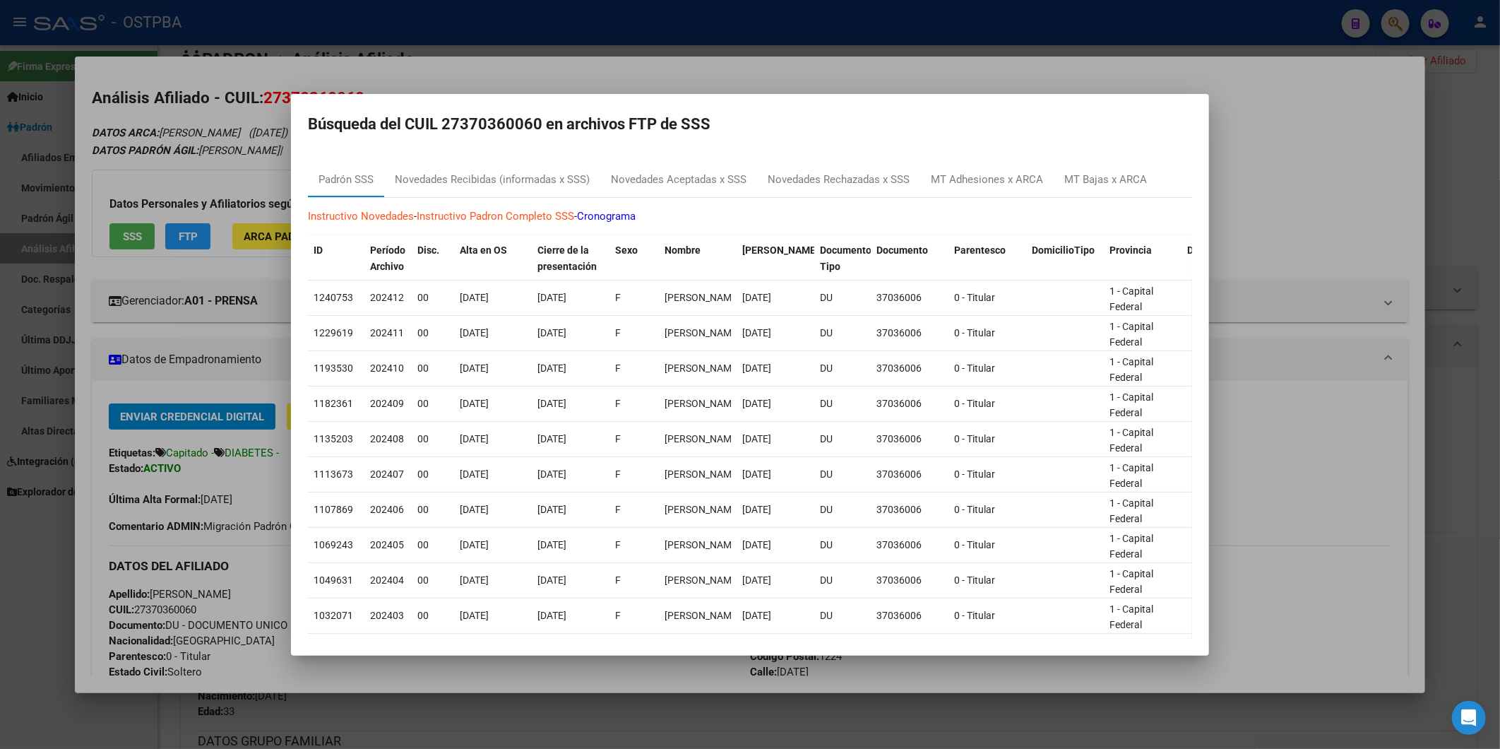
click at [1283, 111] on div at bounding box center [750, 374] width 1500 height 749
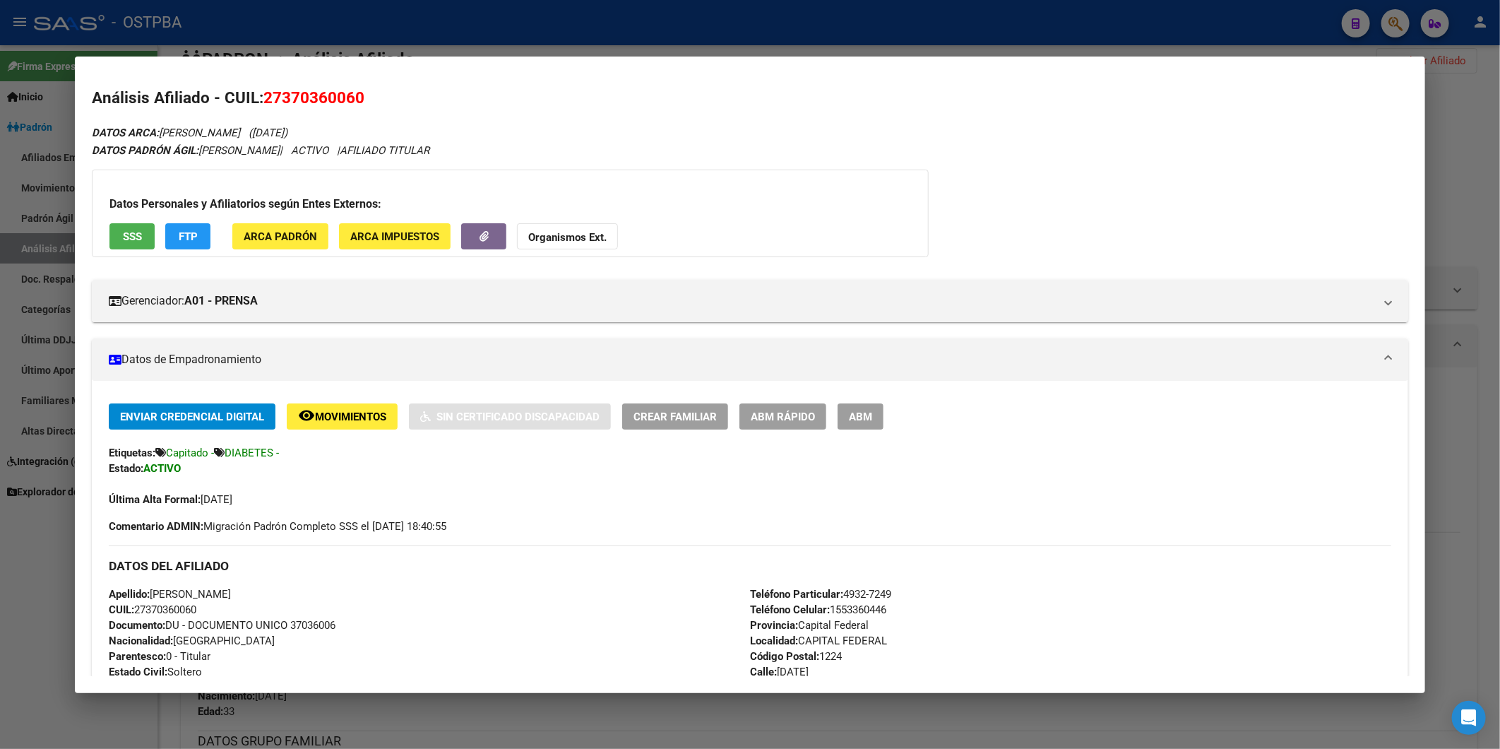
click at [1460, 127] on div at bounding box center [750, 374] width 1500 height 749
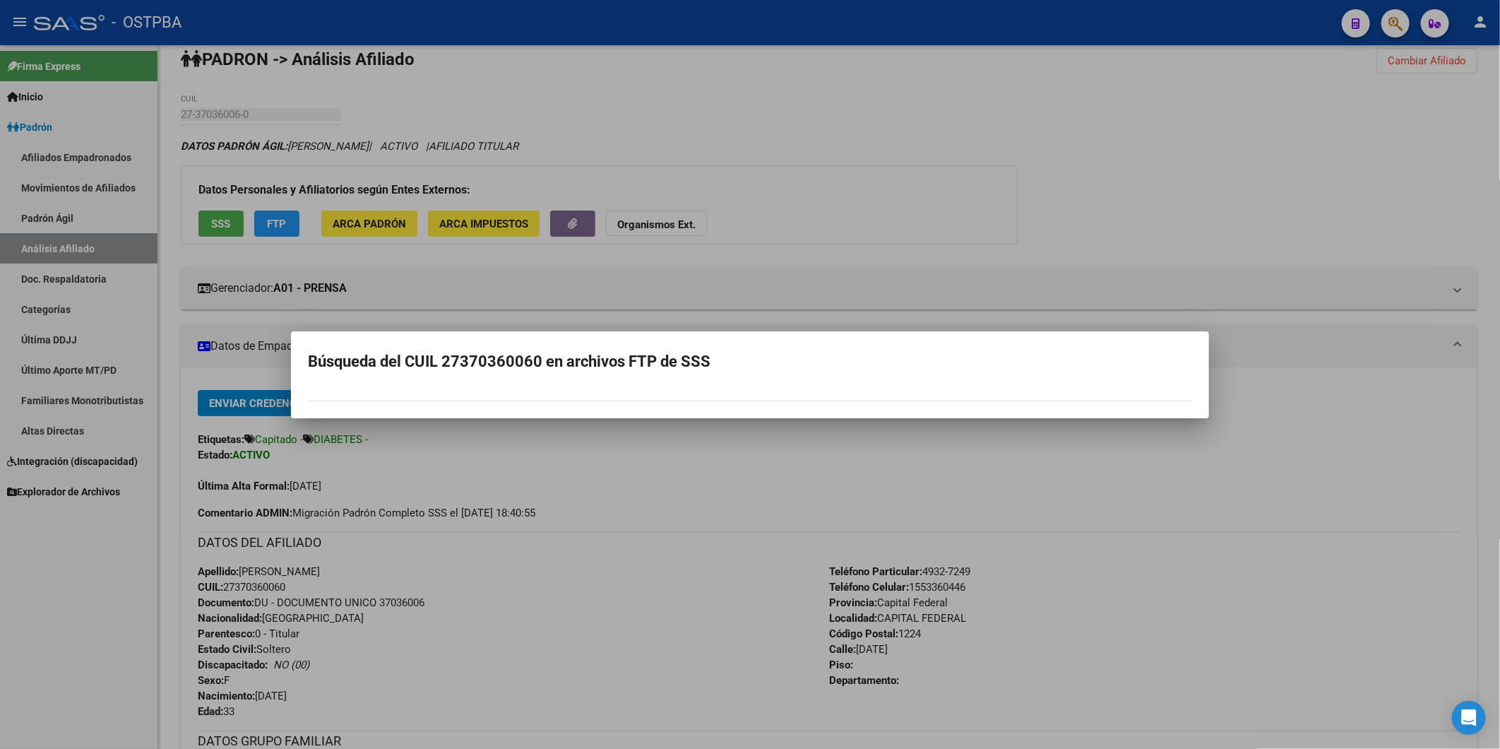
click at [1335, 205] on div at bounding box center [750, 374] width 1500 height 749
